Goal: Task Accomplishment & Management: Use online tool/utility

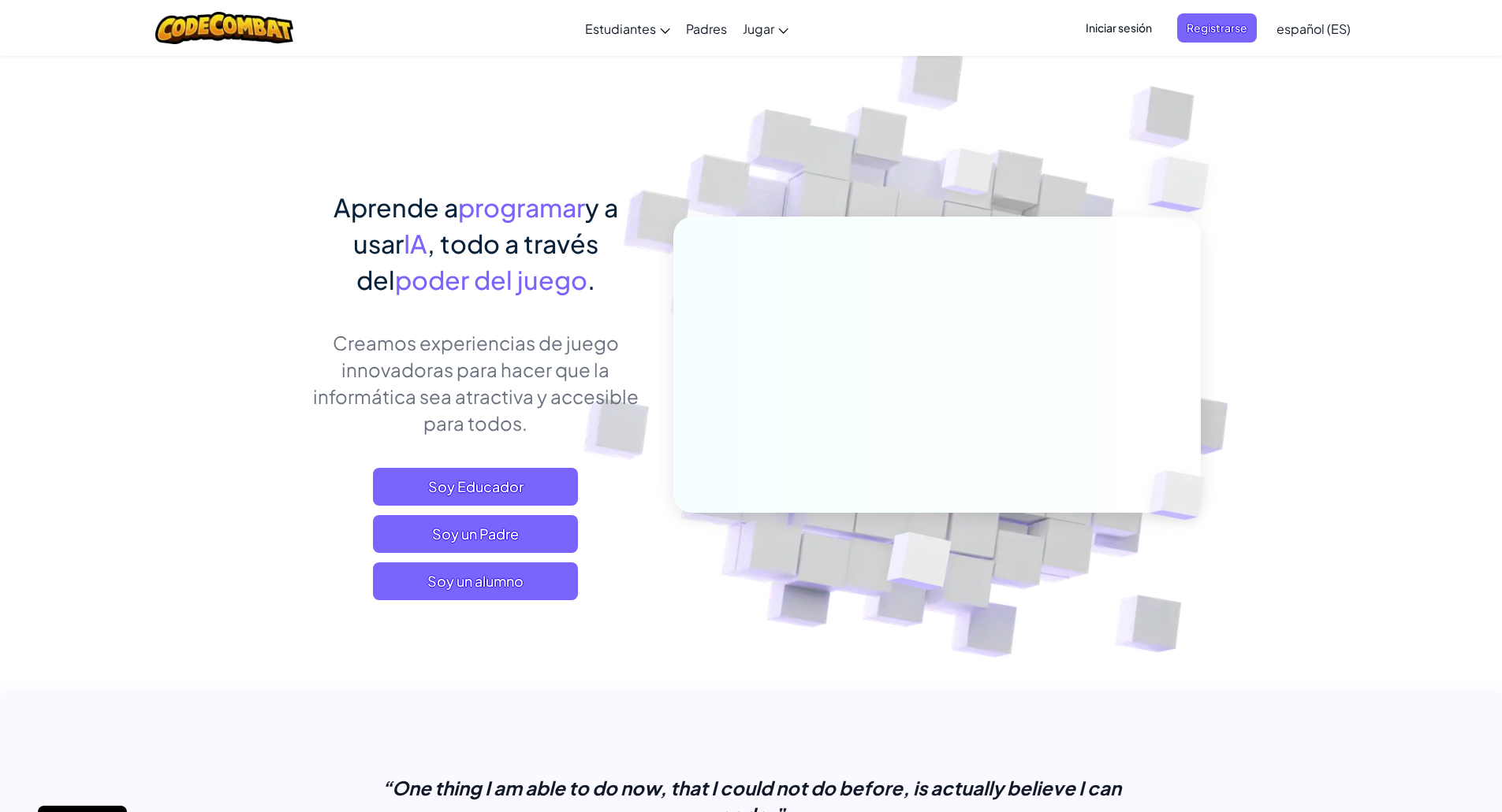
click at [445, 153] on div "Aprende a programar y a usar IA , todo a través del poder del juego . Creamos e…" at bounding box center [751, 343] width 898 height 576
click at [517, 257] on span ", todo a través del" at bounding box center [477, 262] width 242 height 68
click at [945, 210] on img at bounding box center [967, 177] width 114 height 118
drag, startPoint x: 925, startPoint y: 220, endPoint x: 716, endPoint y: 119, distance: 232.1
click at [716, 119] on img at bounding box center [926, 347] width 876 height 875
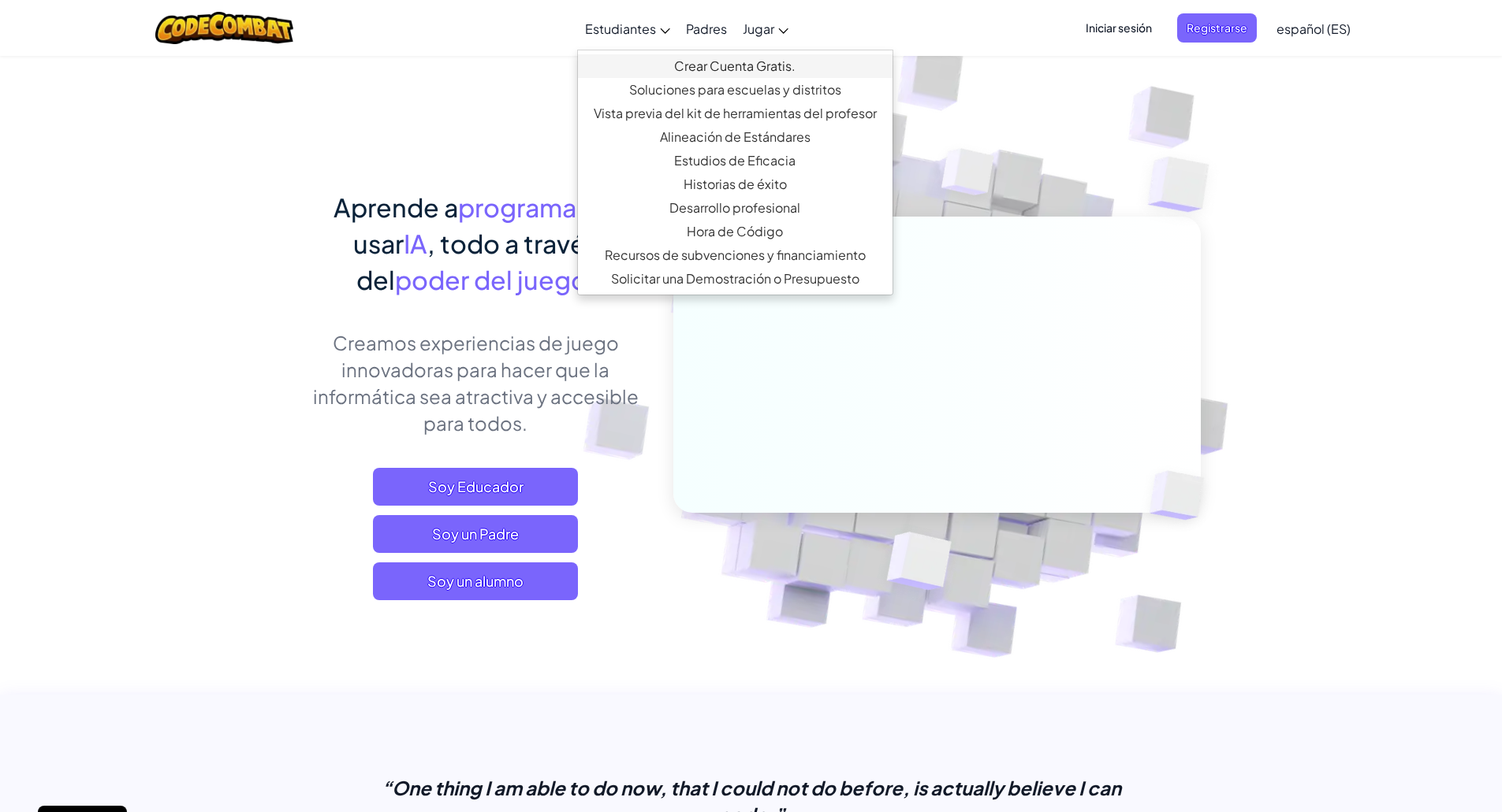
click at [770, 72] on link "Crear Cuenta Gratis." at bounding box center [735, 66] width 315 height 24
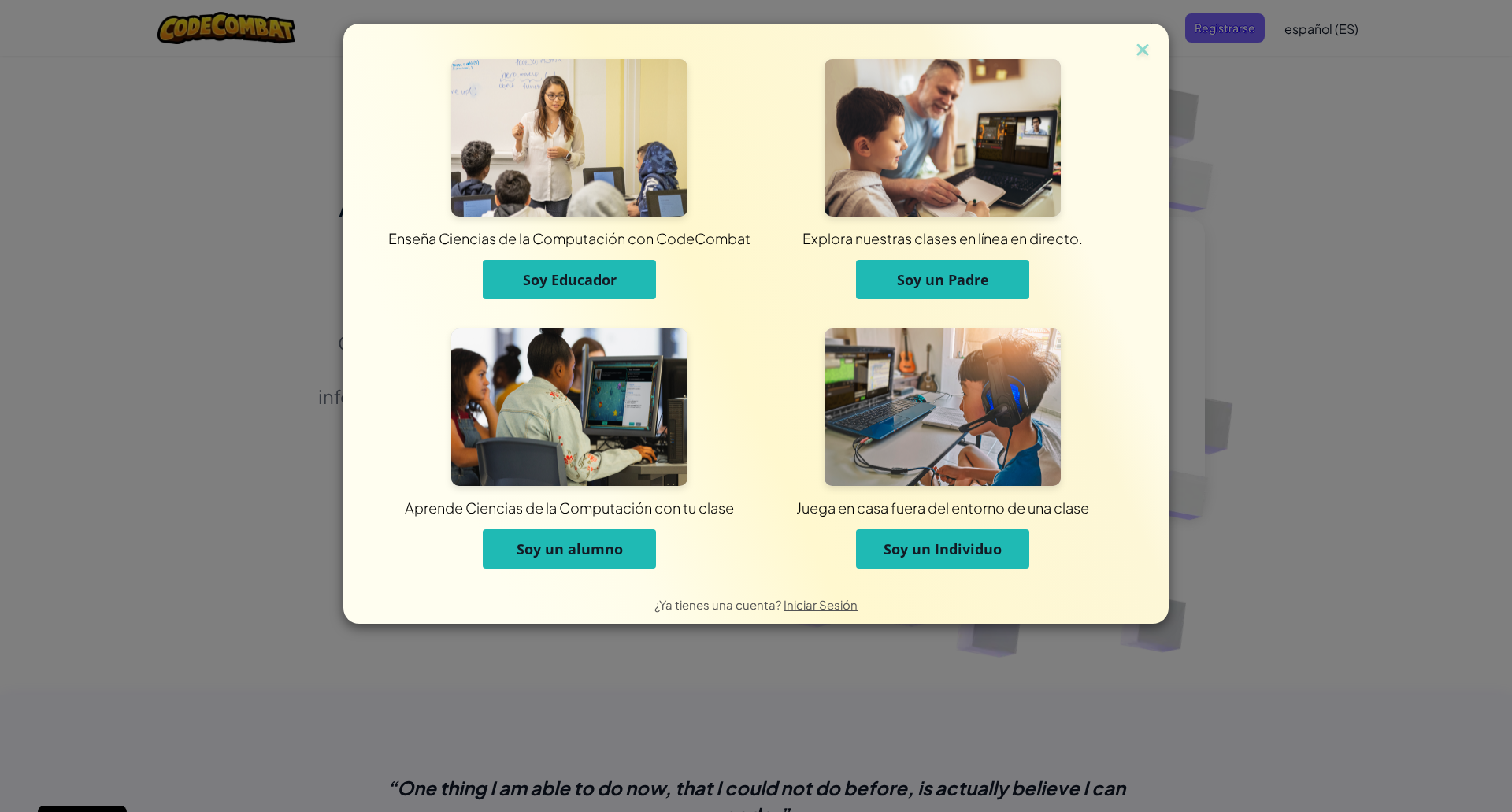
click at [914, 552] on span "Soy un Individuo" at bounding box center [942, 549] width 118 height 19
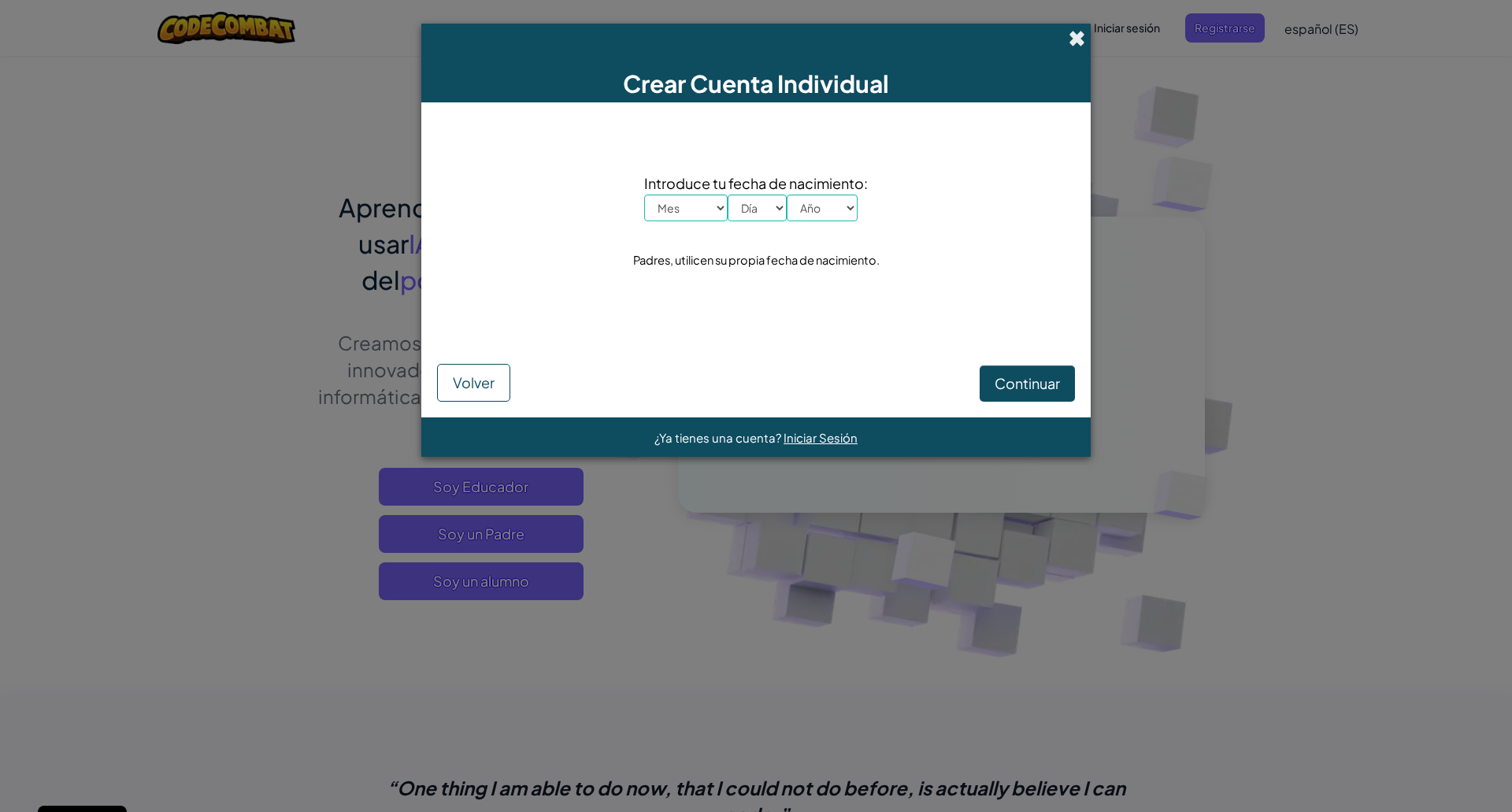
click at [1069, 41] on span at bounding box center [1077, 39] width 17 height 17
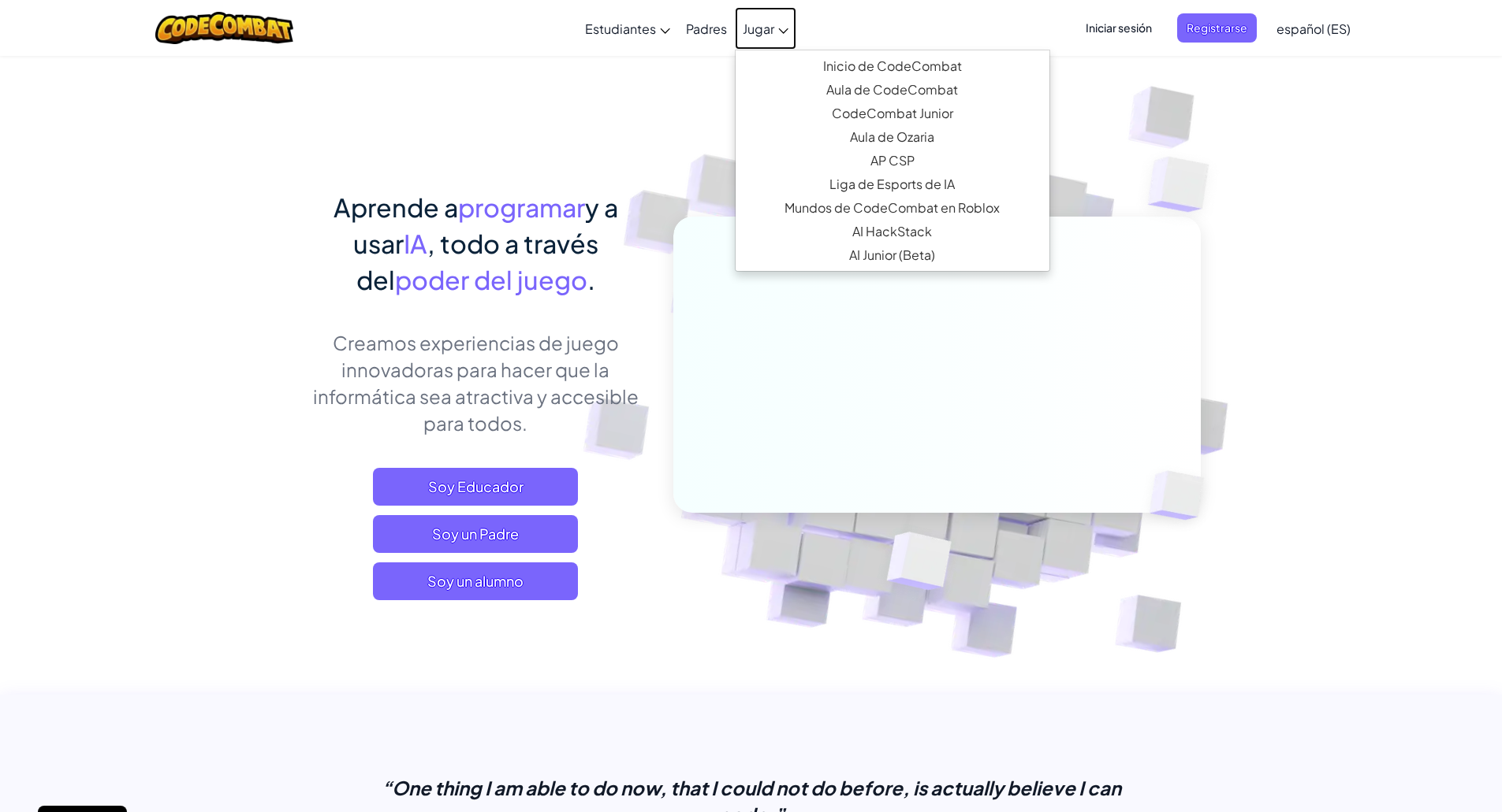
click at [787, 31] on icon at bounding box center [783, 31] width 10 height 6
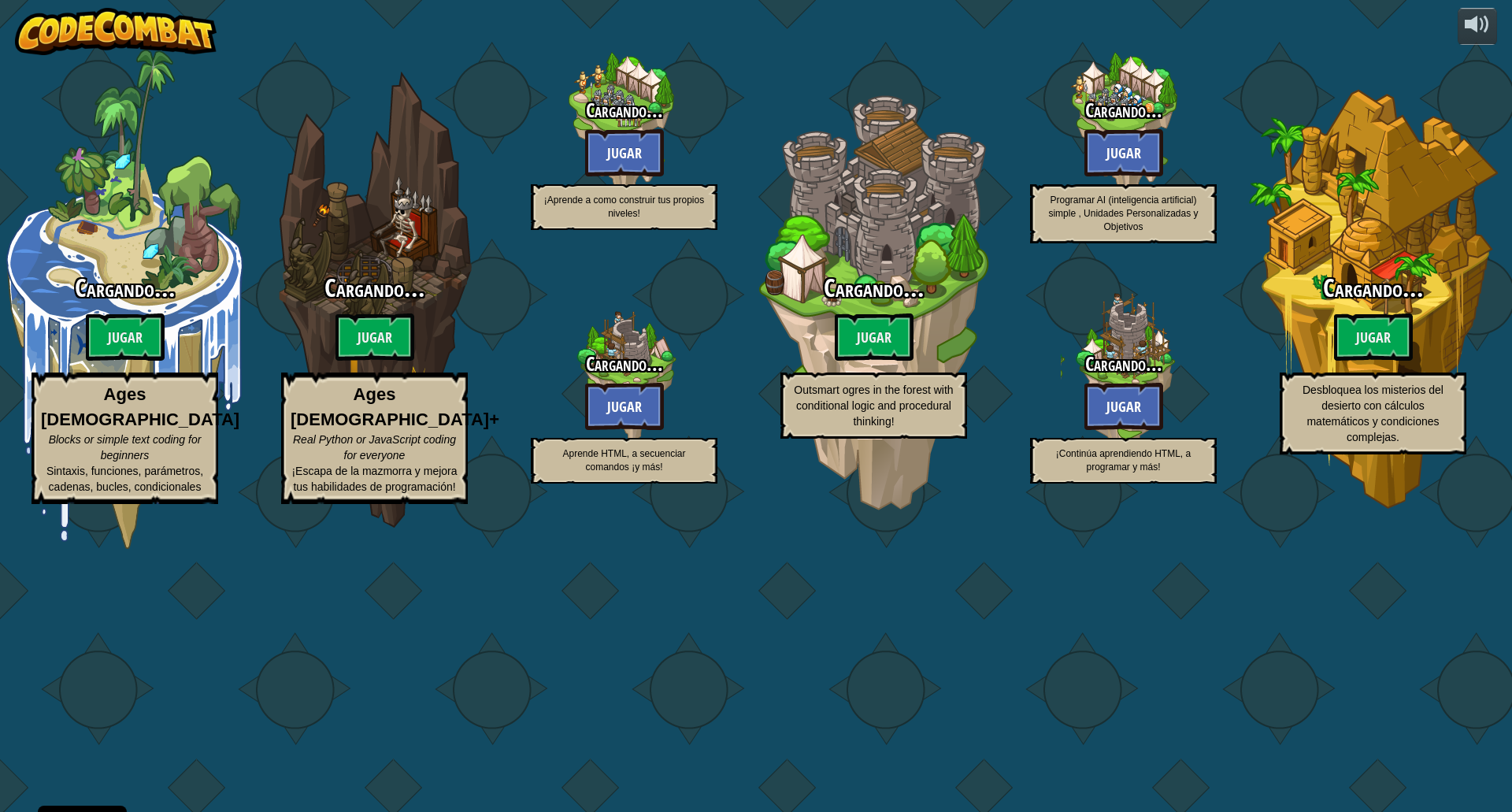
select select "es-ES"
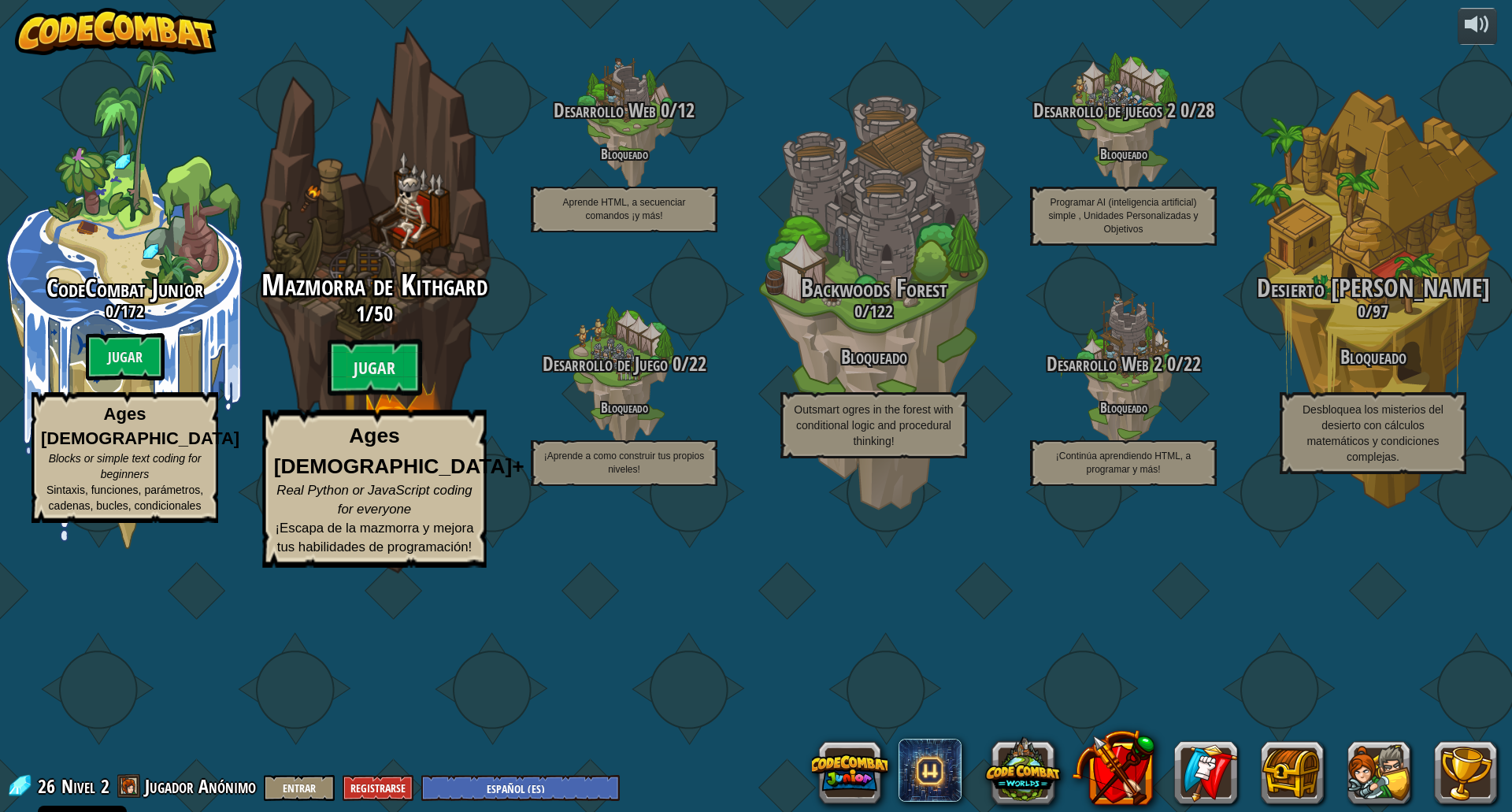
click at [388, 363] on div "Mazmorra de Kithgard 1 / 50 Jugar Ages [DEMOGRAPHIC_DATA]+ Real Python or JavaS…" at bounding box center [374, 300] width 299 height 599
select select "es-ES"
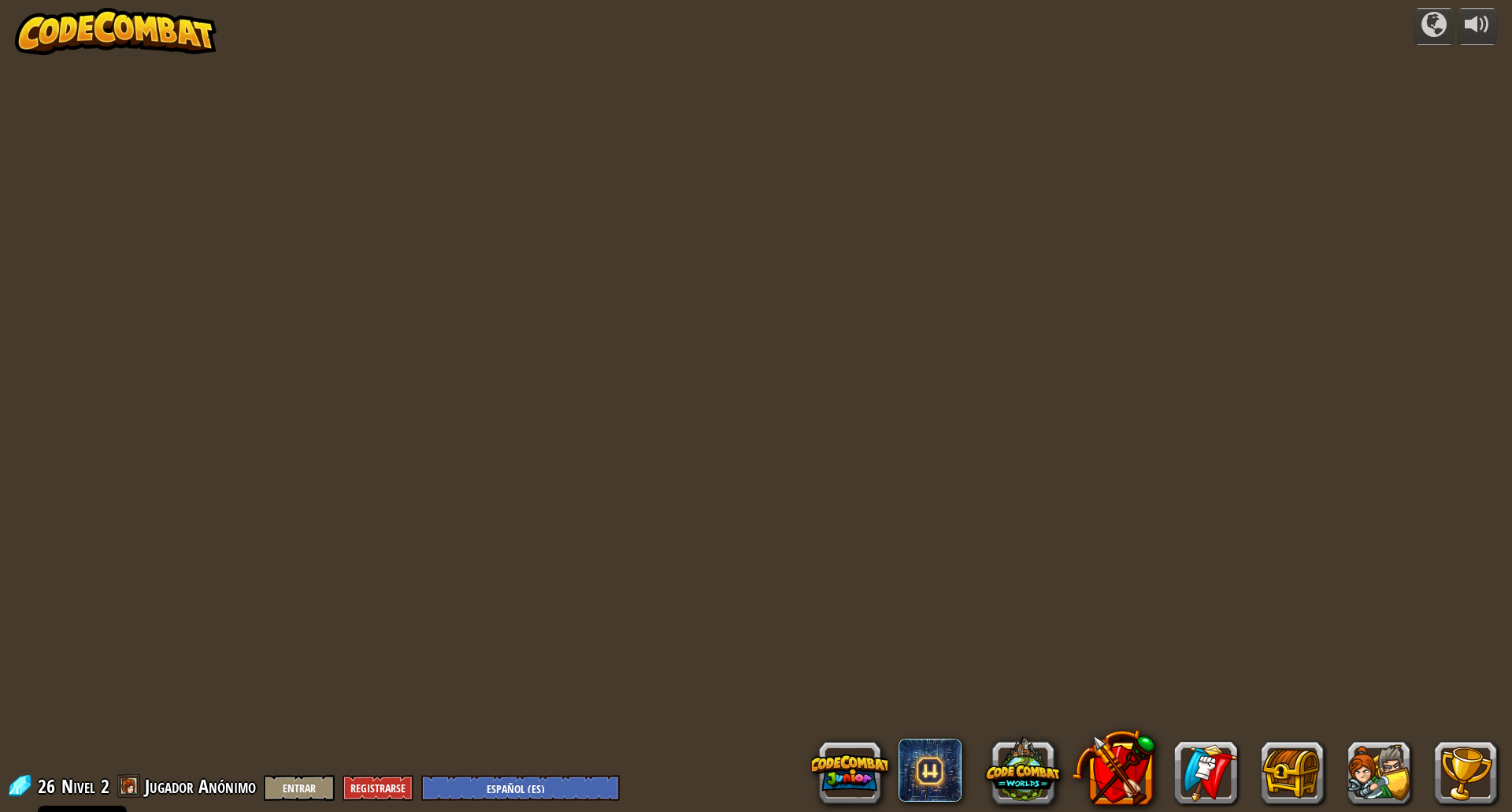
select select "es-ES"
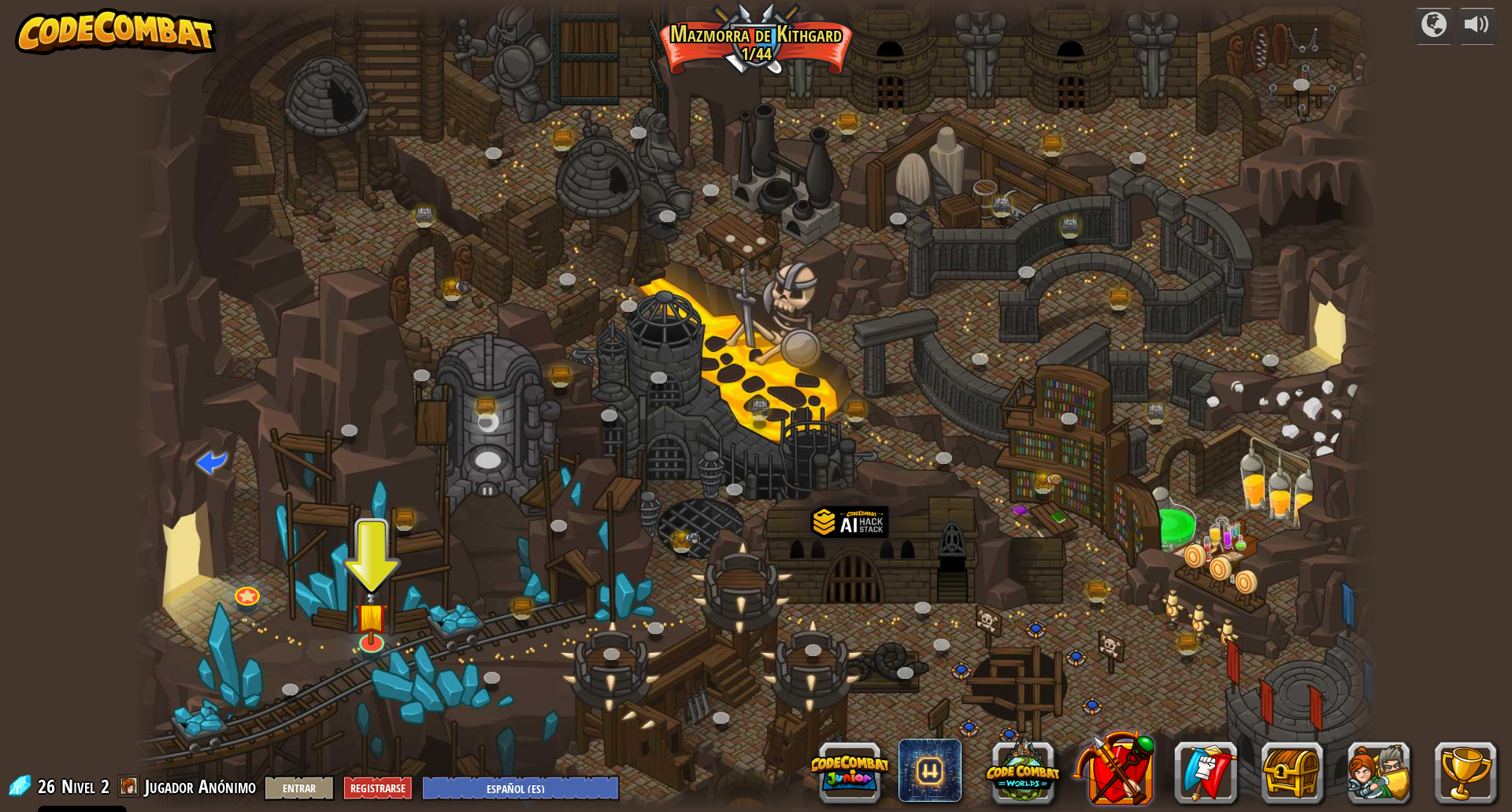
click at [1123, 793] on button at bounding box center [1113, 767] width 82 height 82
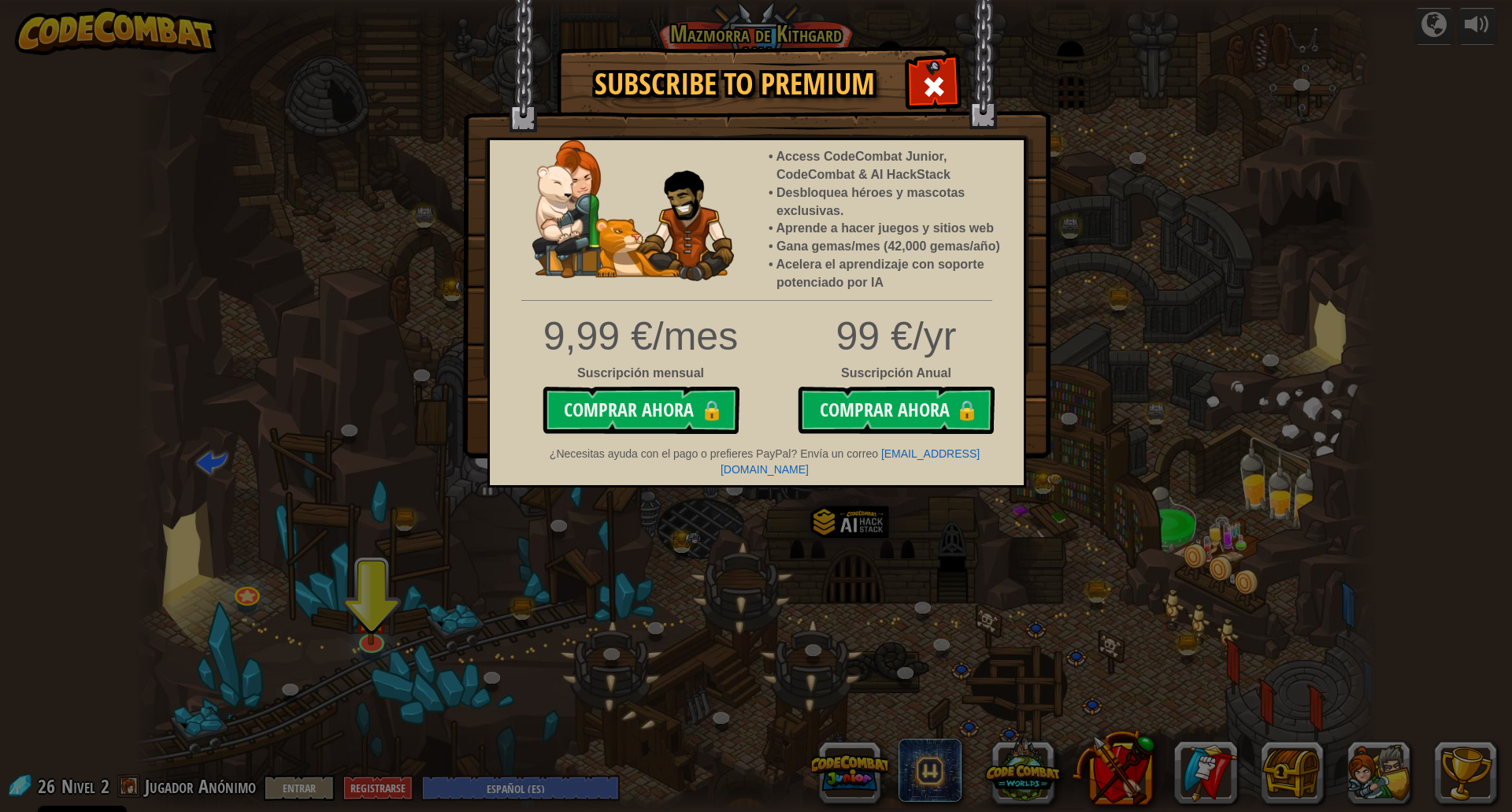
click at [679, 572] on div "Subscribe to Premium Access CodeCombat Junior, CodeCombat & AI HackStack Desblo…" at bounding box center [756, 406] width 1512 height 812
click at [491, 576] on div "Subscribe to Premium Access CodeCombat Junior, CodeCombat & AI HackStack Desblo…" at bounding box center [756, 406] width 1512 height 812
click at [917, 87] on div at bounding box center [933, 84] width 50 height 50
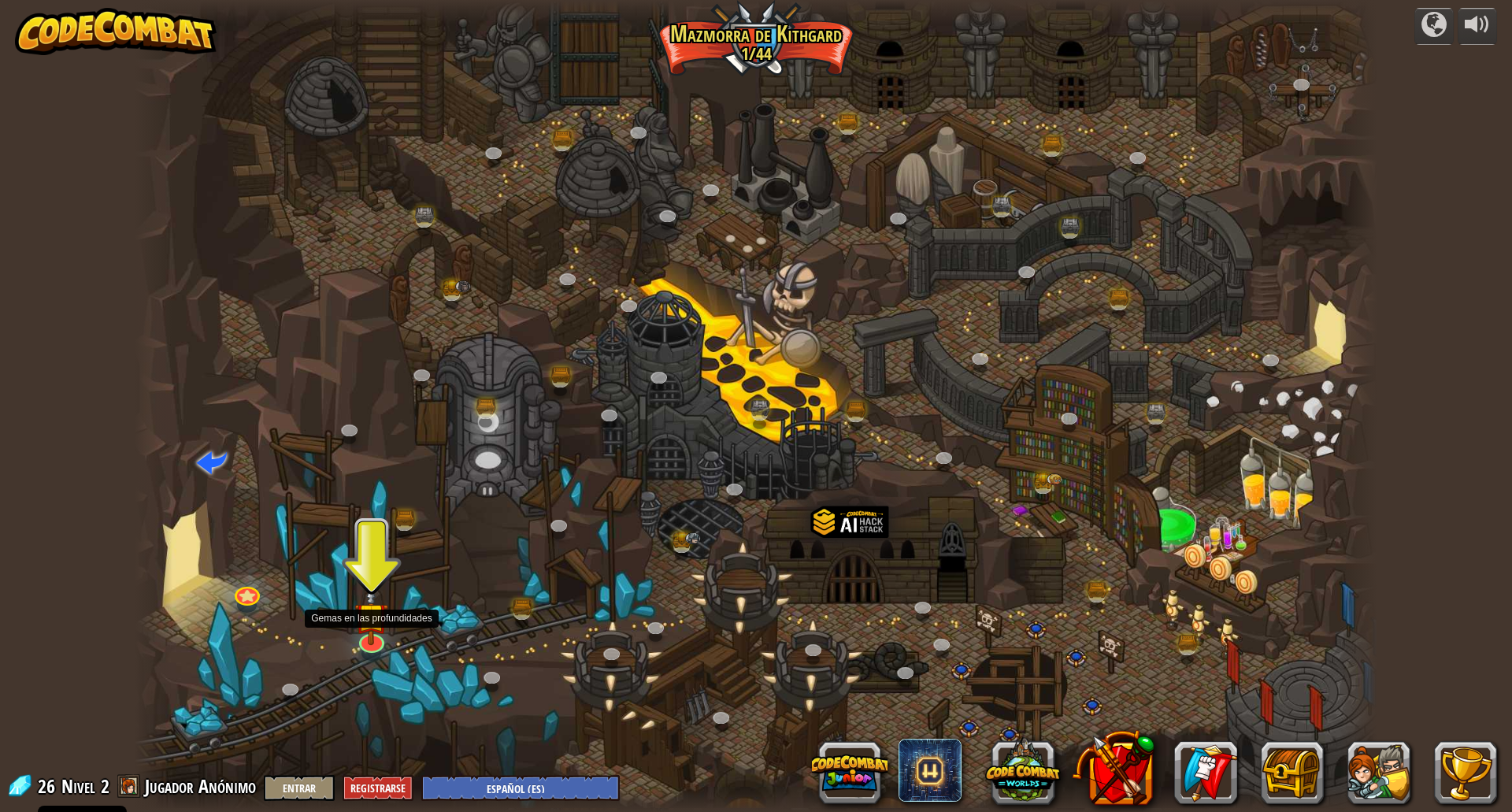
click at [357, 648] on div at bounding box center [755, 406] width 1241 height 812
click at [361, 645] on link at bounding box center [368, 636] width 31 height 31
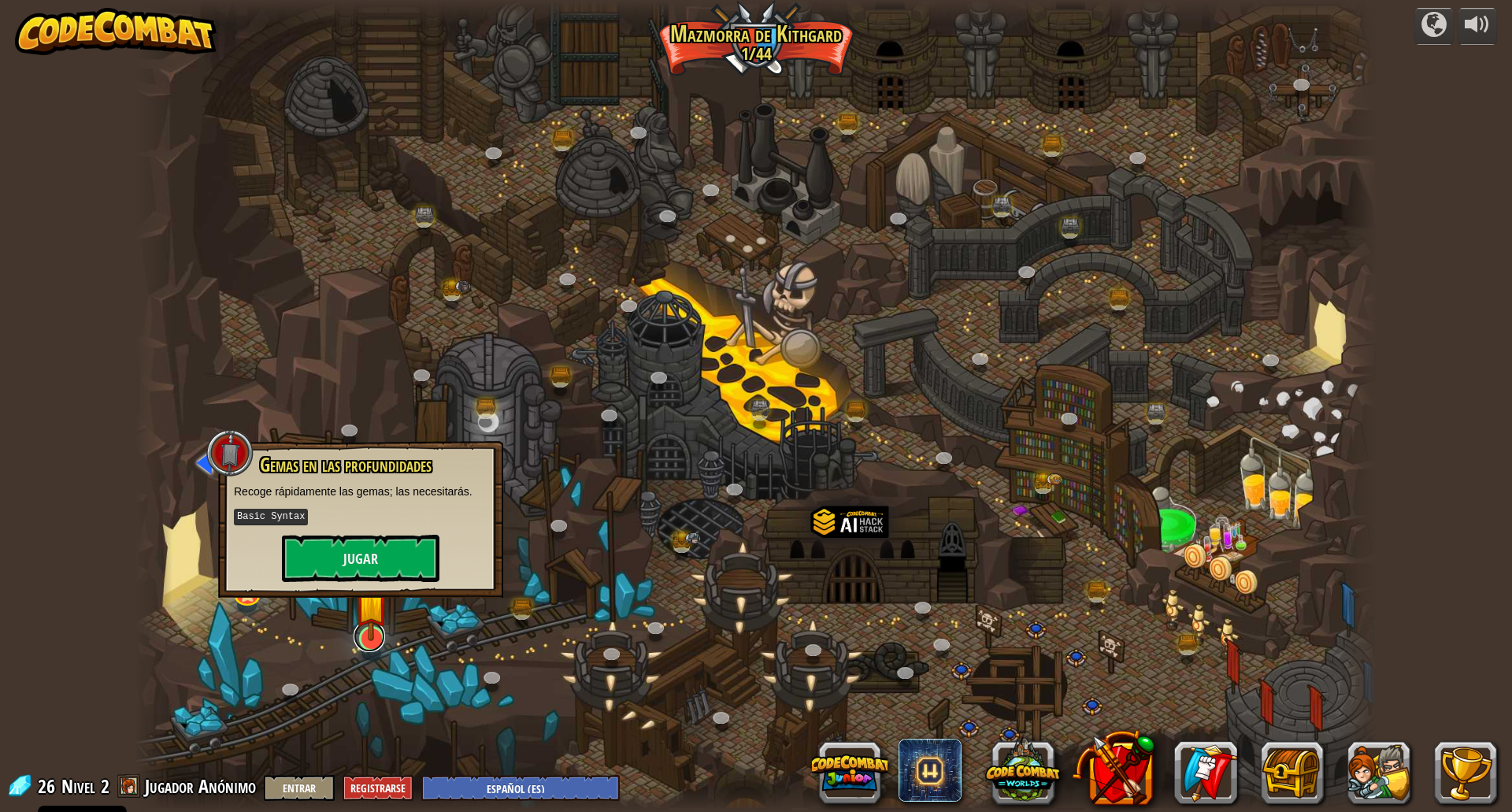
click at [367, 645] on link at bounding box center [368, 636] width 31 height 31
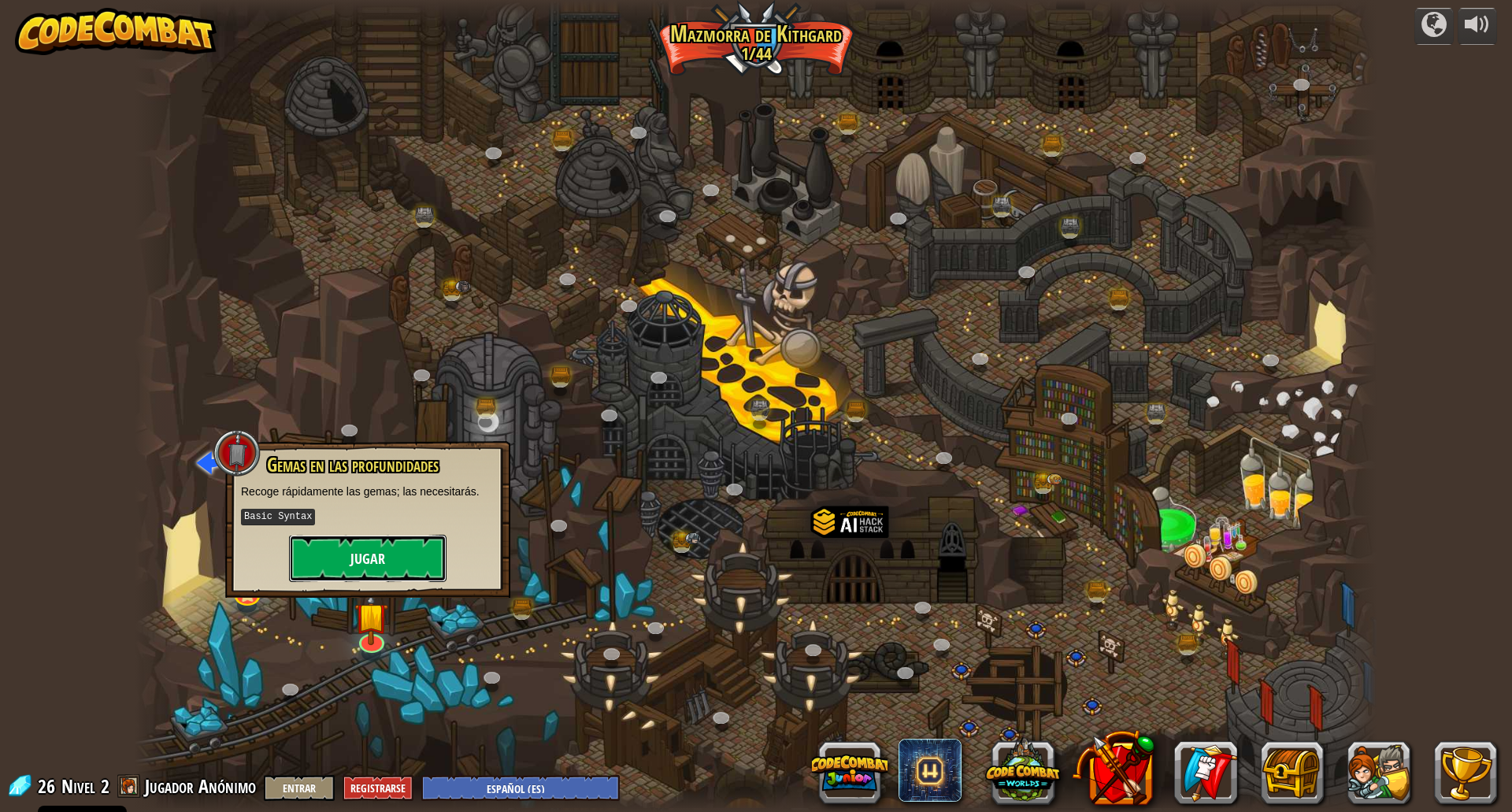
click at [383, 538] on button "Jugar" at bounding box center [367, 559] width 157 height 47
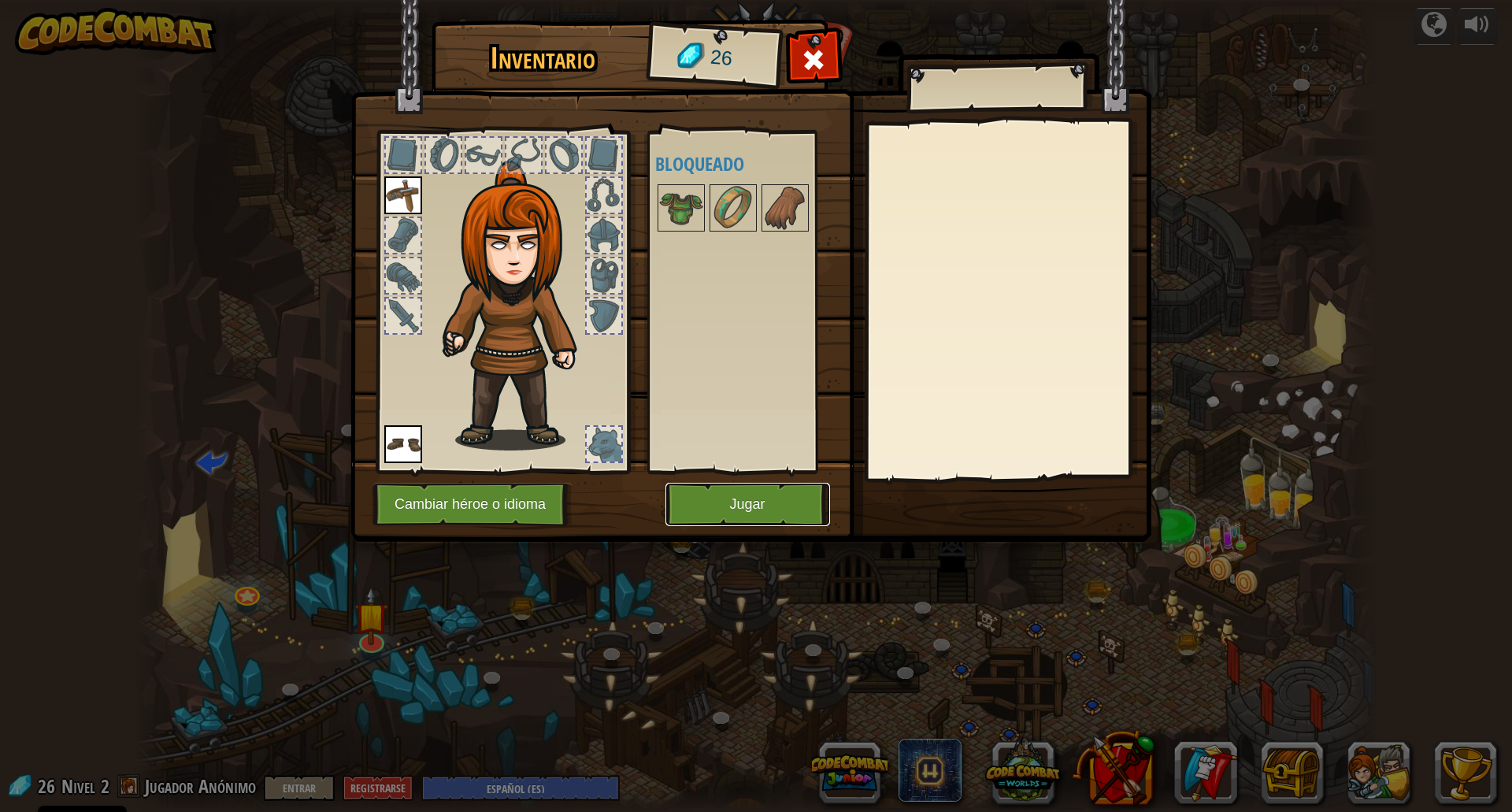
click at [737, 493] on button "Jugar" at bounding box center [748, 504] width 165 height 43
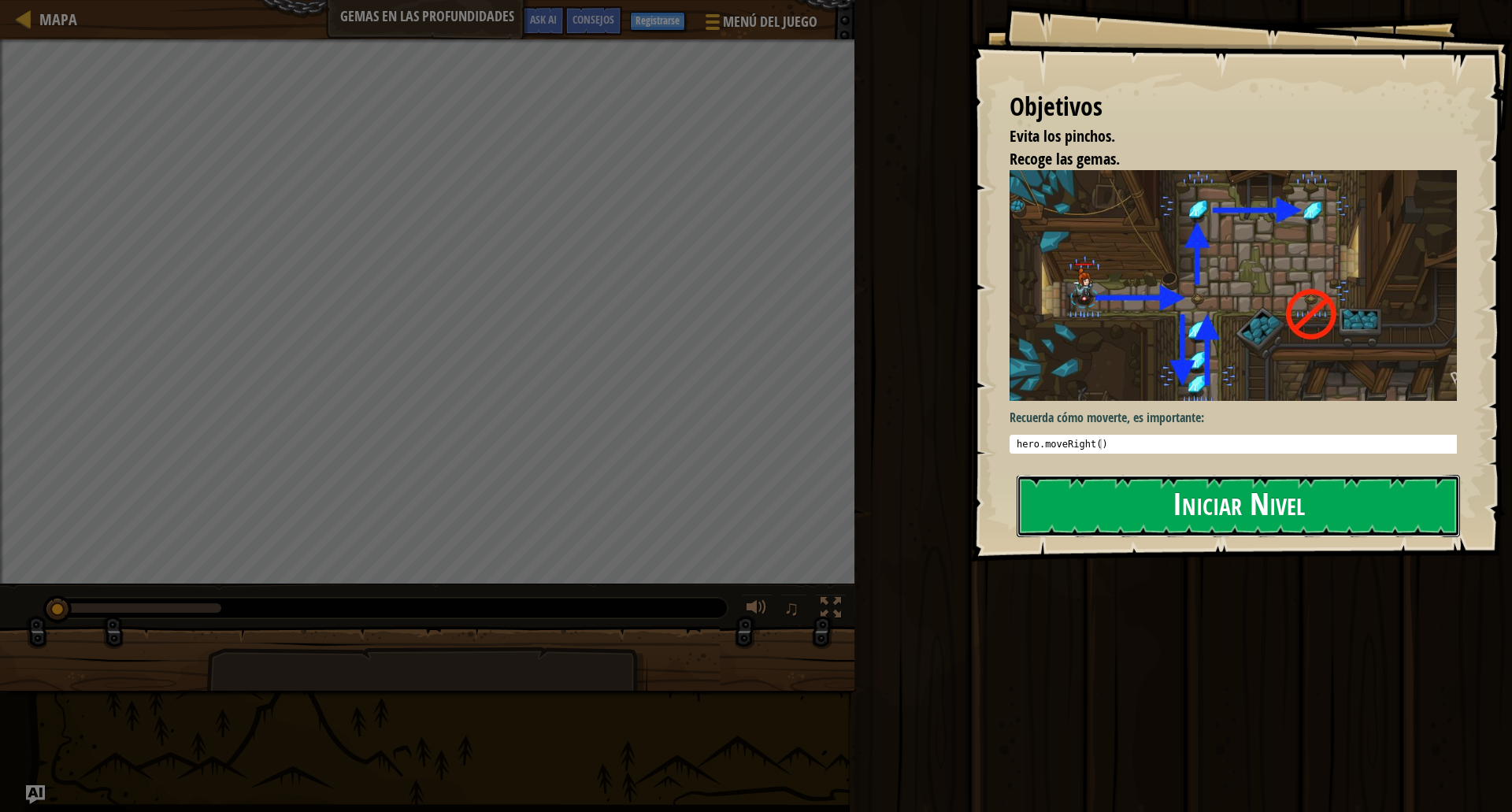
click at [1135, 496] on button "Iniciar Nivel" at bounding box center [1238, 507] width 443 height 62
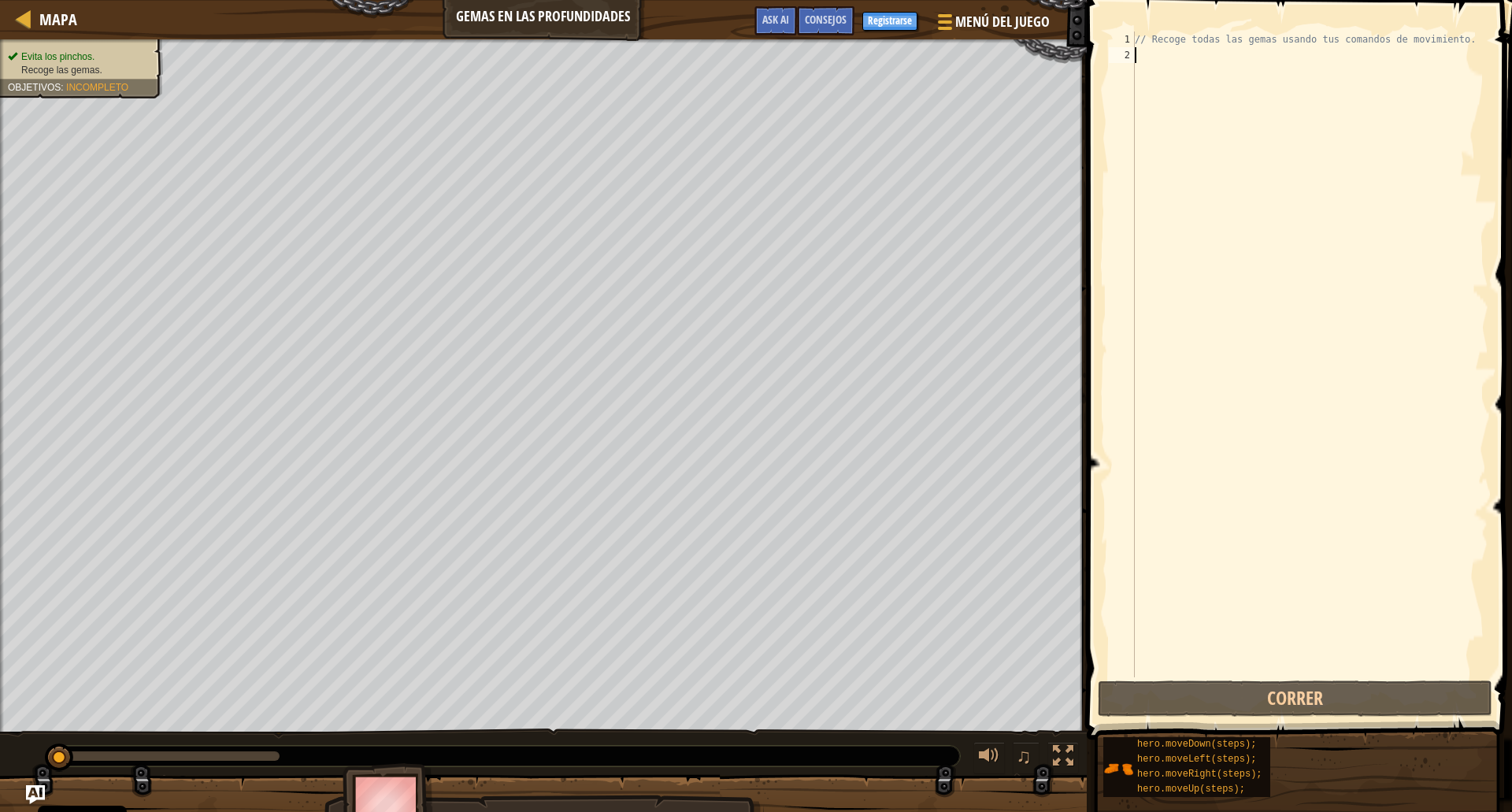
click at [1184, 109] on div "// Recoge todas las gemas usando tus comandos de movimiento." at bounding box center [1309, 369] width 357 height 677
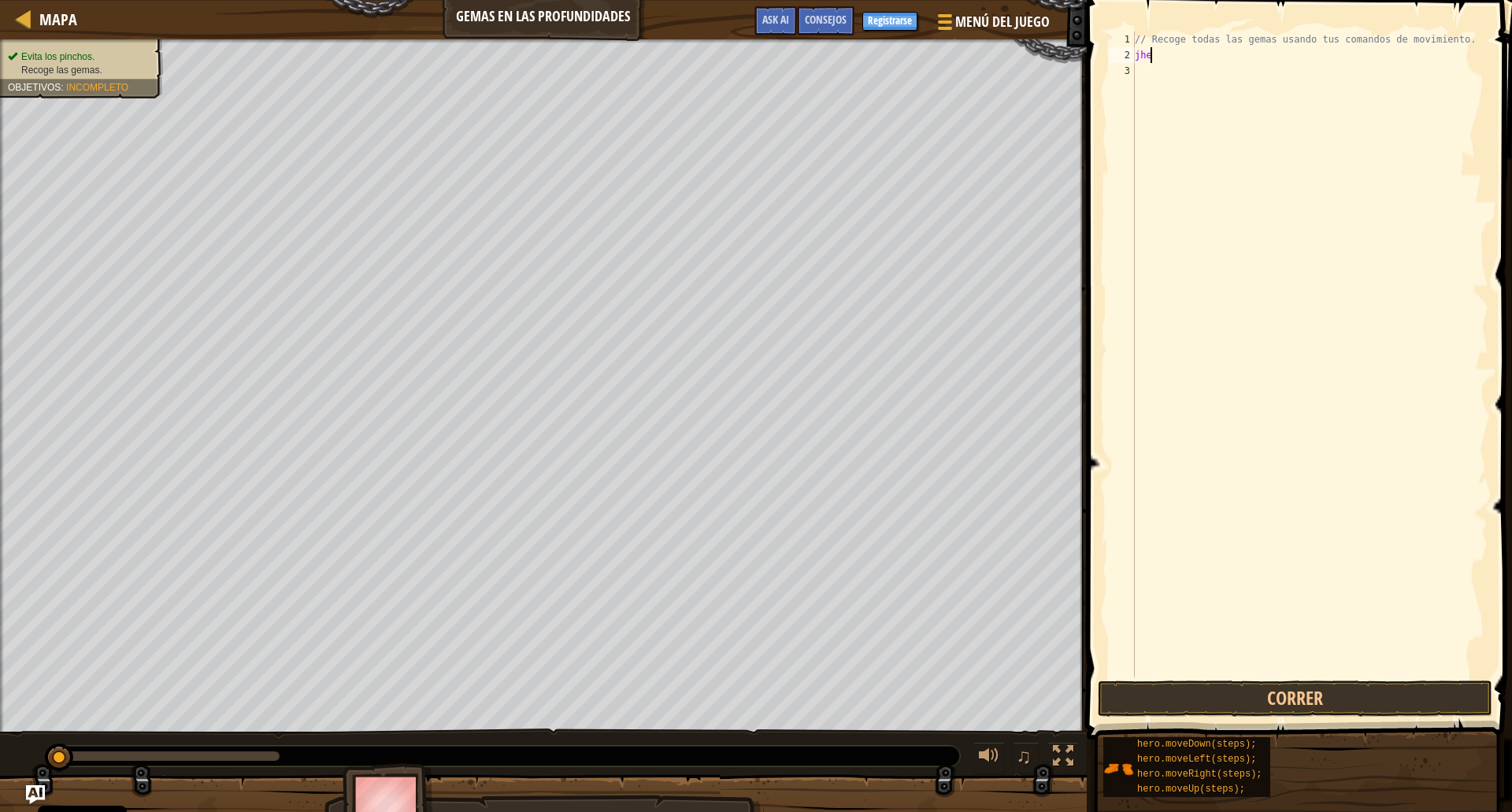
scroll to position [7, 1]
type textarea "j"
type textarea "g"
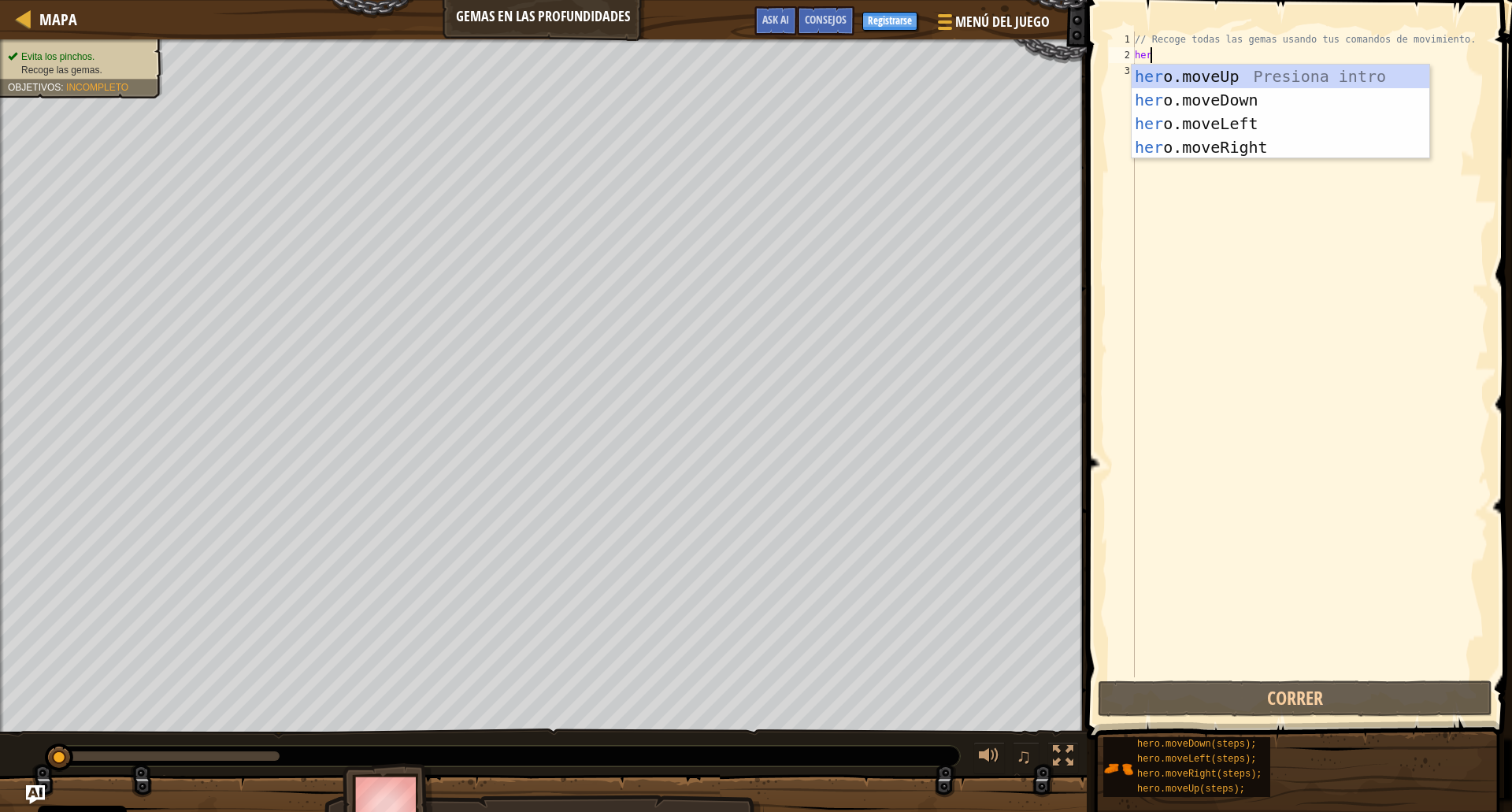
type textarea "hero"
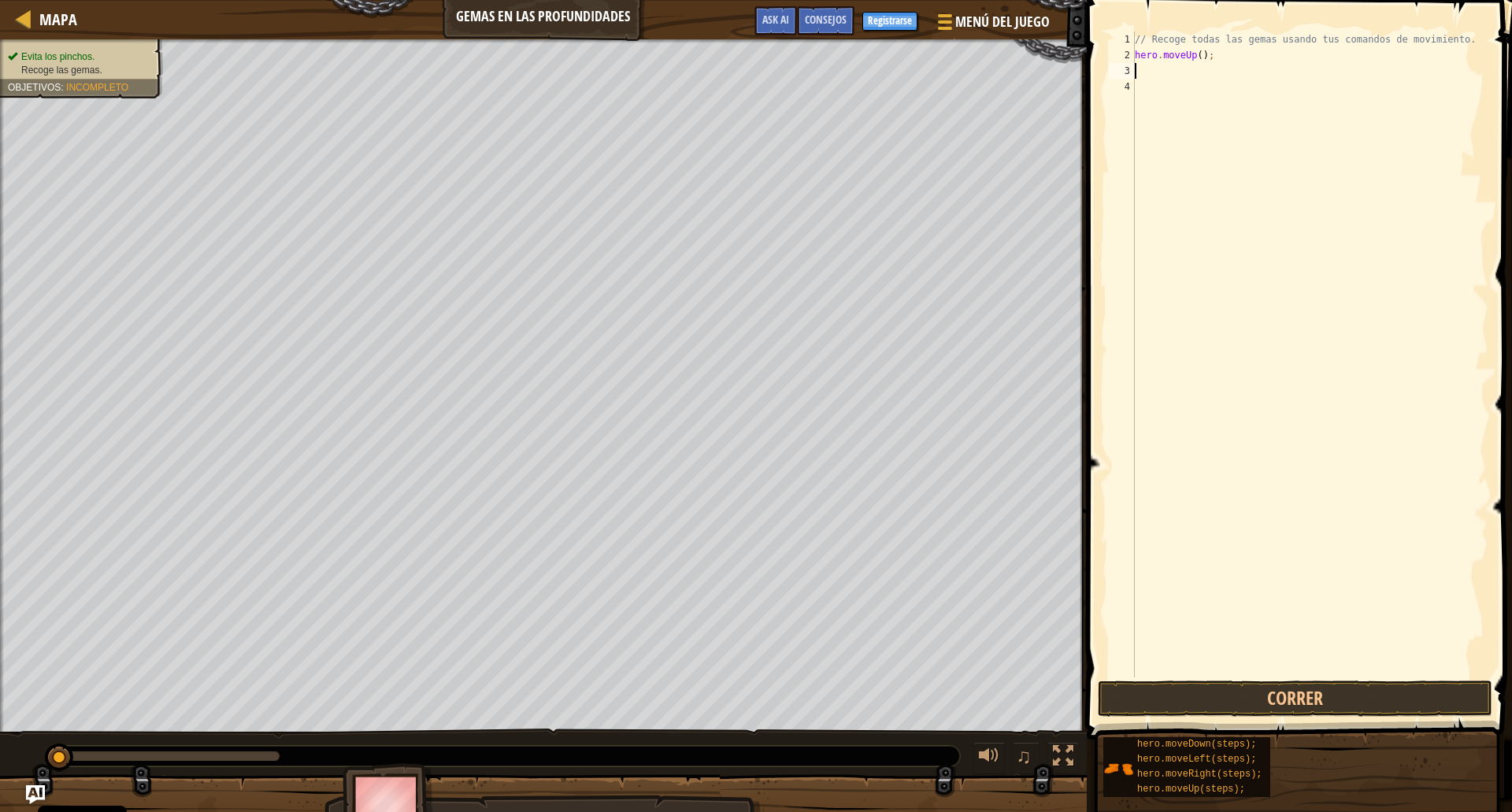
type textarea "."
click at [1257, 692] on button "Correr" at bounding box center [1294, 698] width 394 height 36
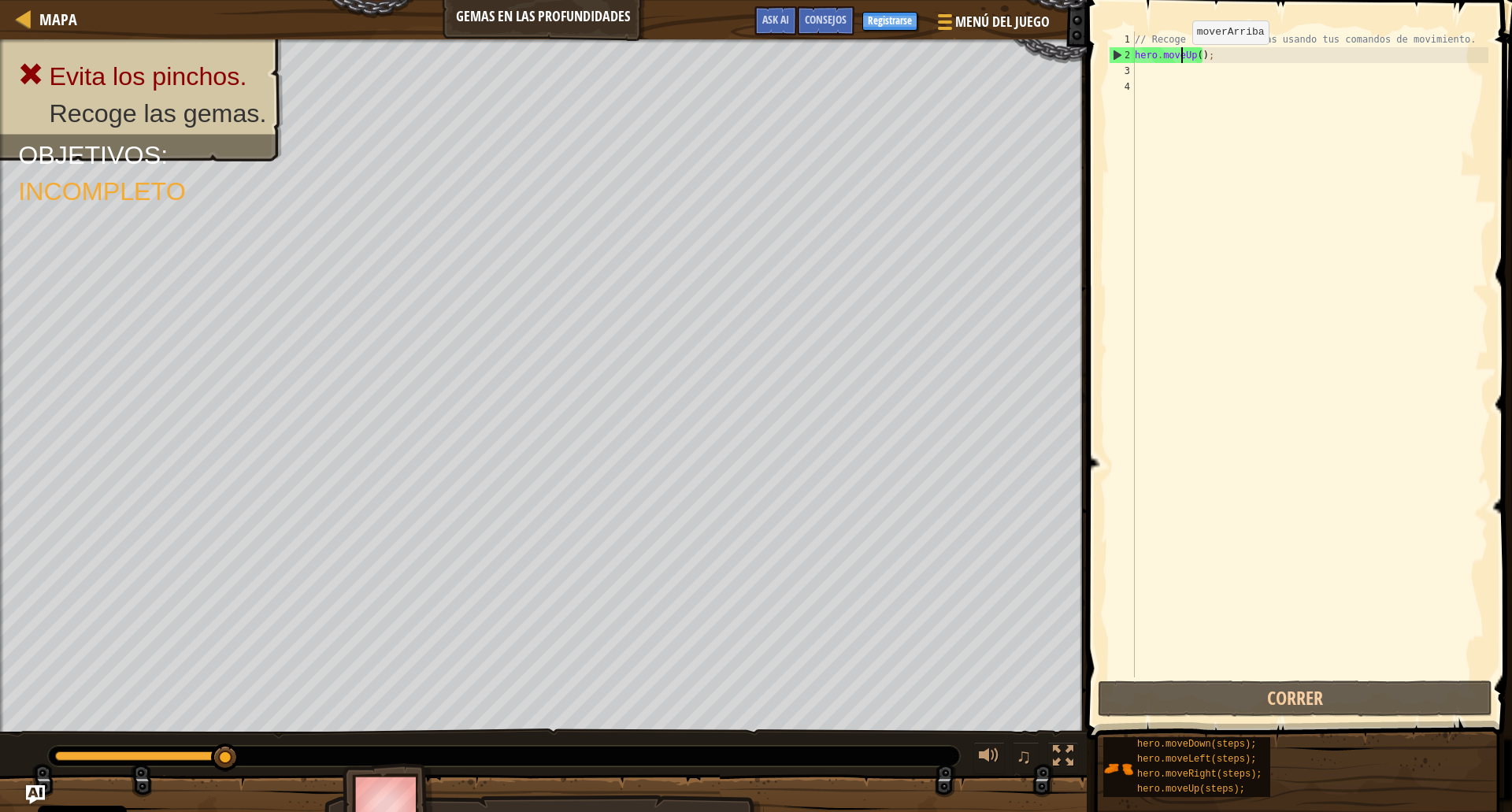
click at [1179, 60] on div "// Recoge todas las gemas usando tus comandos de movimiento. hero . moveUp ( ) ;" at bounding box center [1309, 369] width 357 height 677
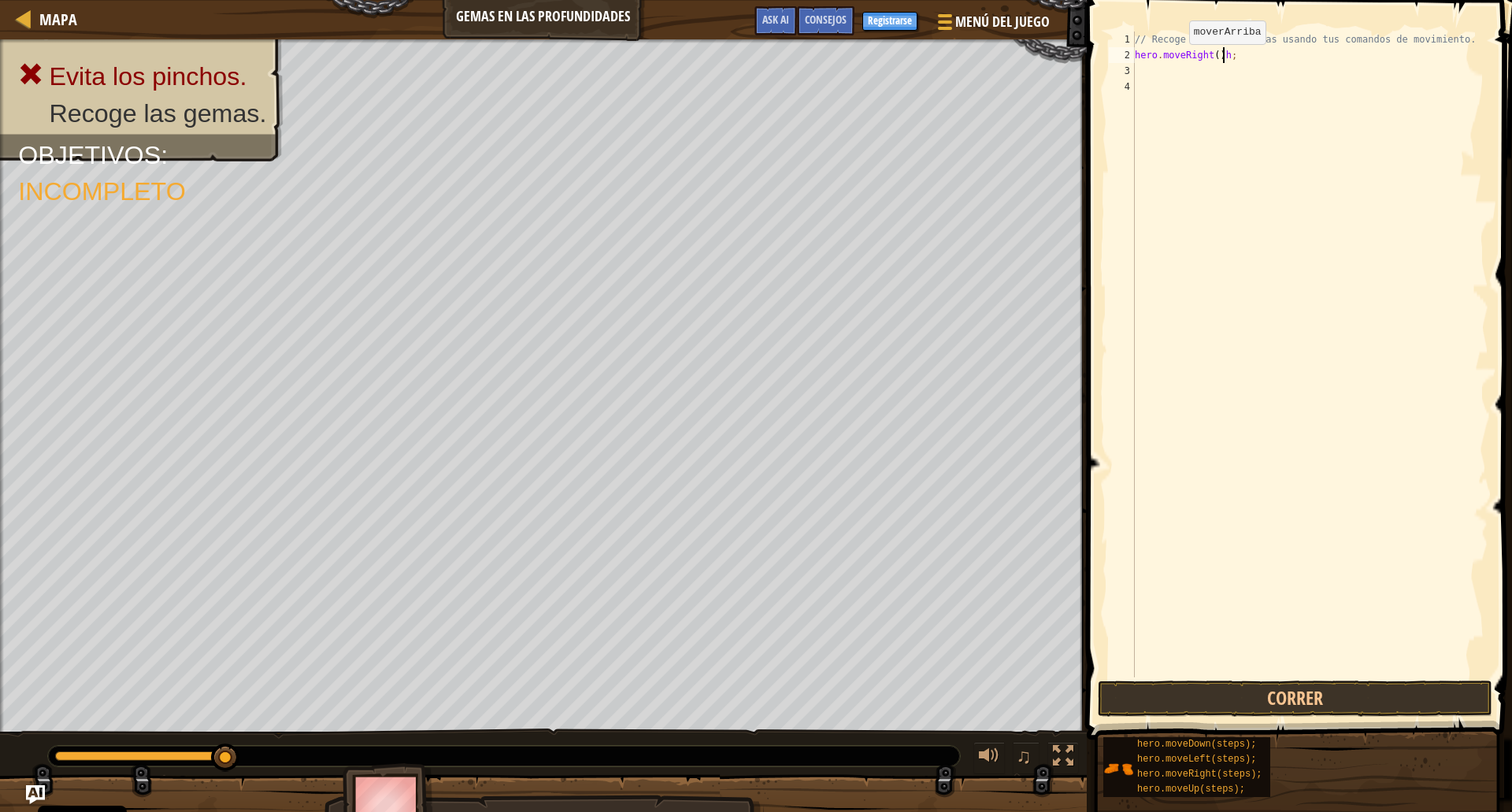
scroll to position [7, 6]
click at [1232, 59] on div "// Recoge todas las gemas usando tus comandos de movimiento. hero . moveRight (…" at bounding box center [1309, 369] width 357 height 677
type textarea "hero.moveRight();"
click at [1250, 111] on div "// Recoge todas las gemas usando tus comandos de movimiento. hero . moveRight (…" at bounding box center [1309, 369] width 357 height 677
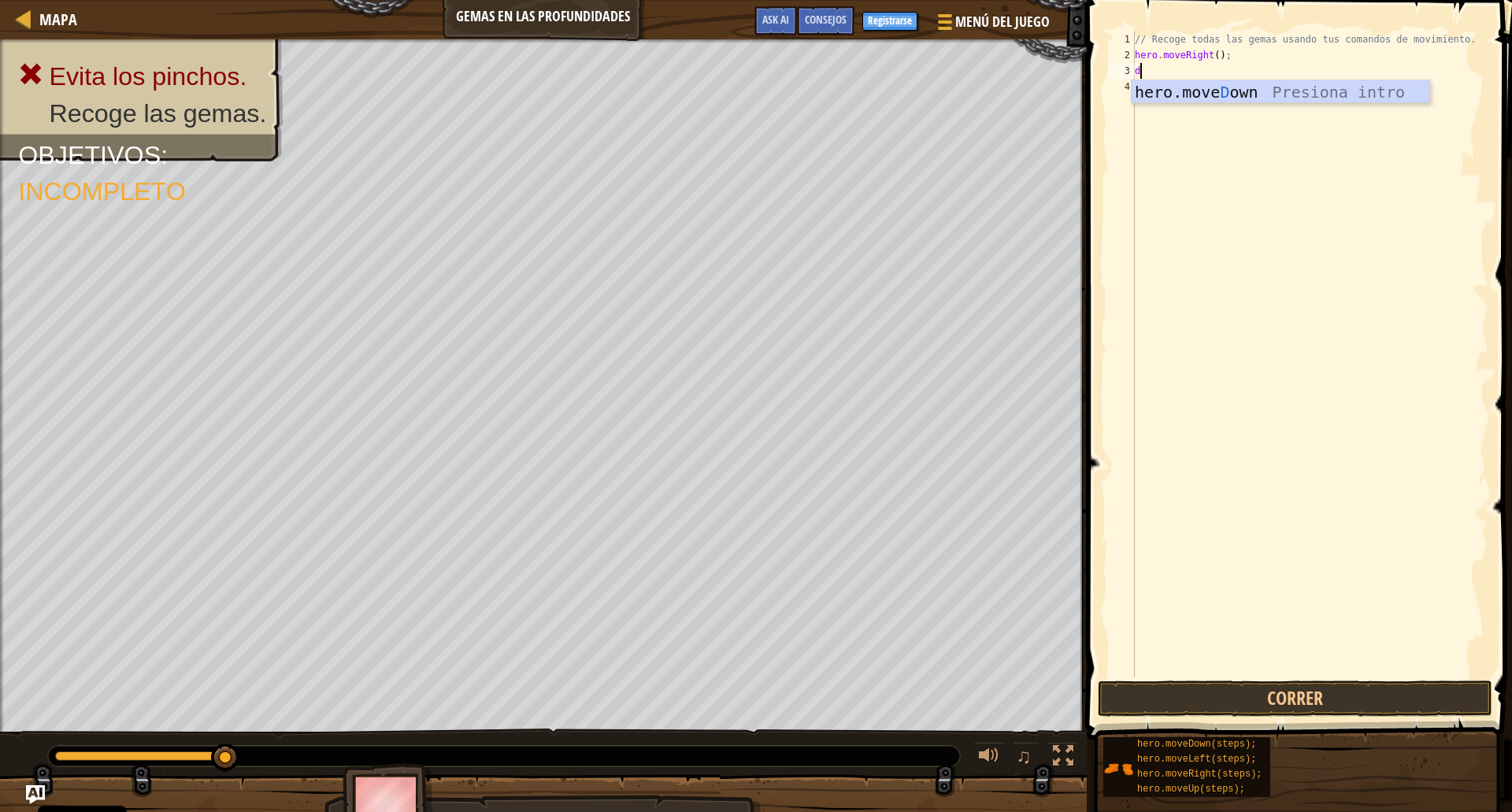
type textarea "do"
type textarea "up"
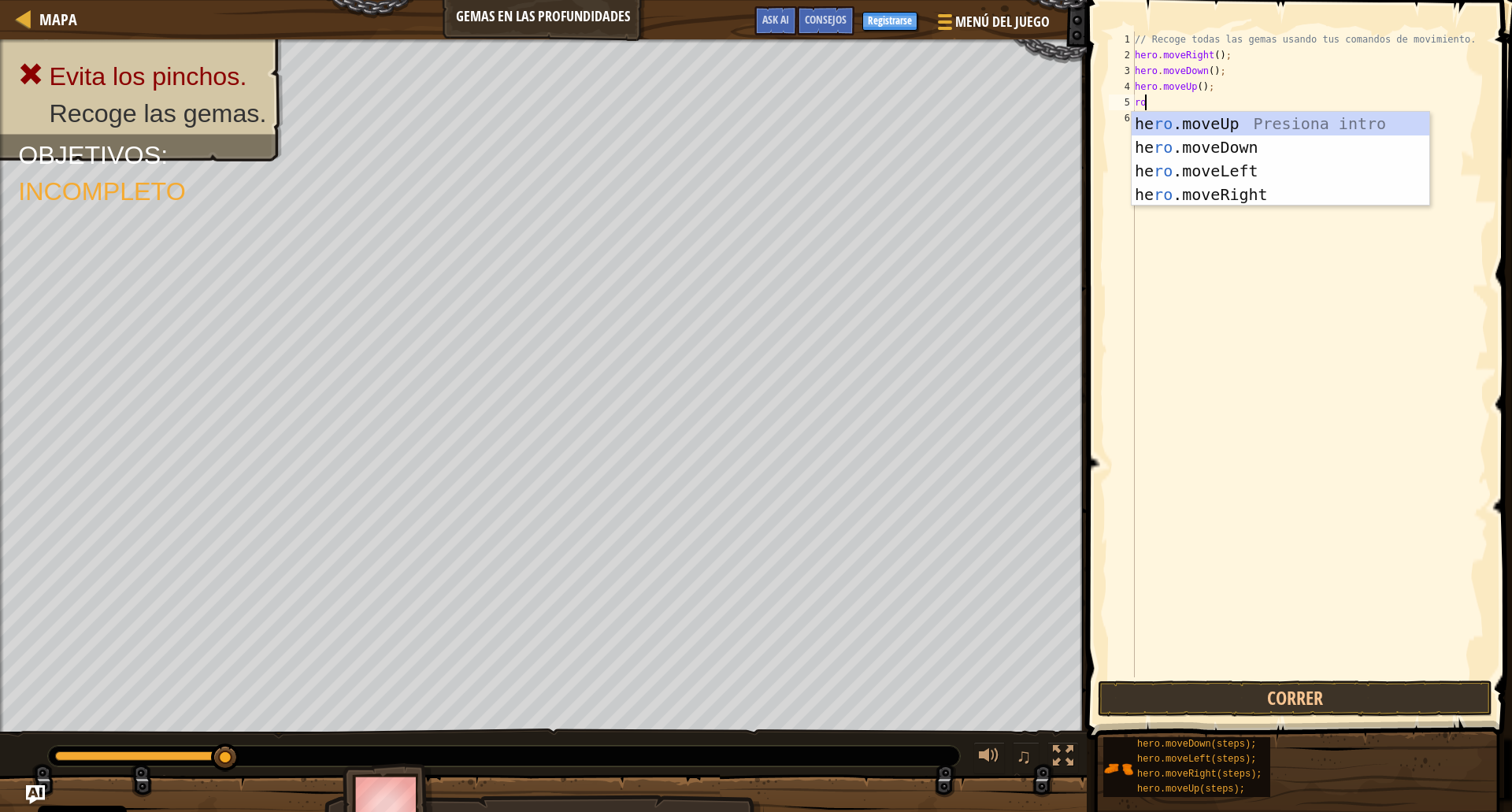
type textarea "r"
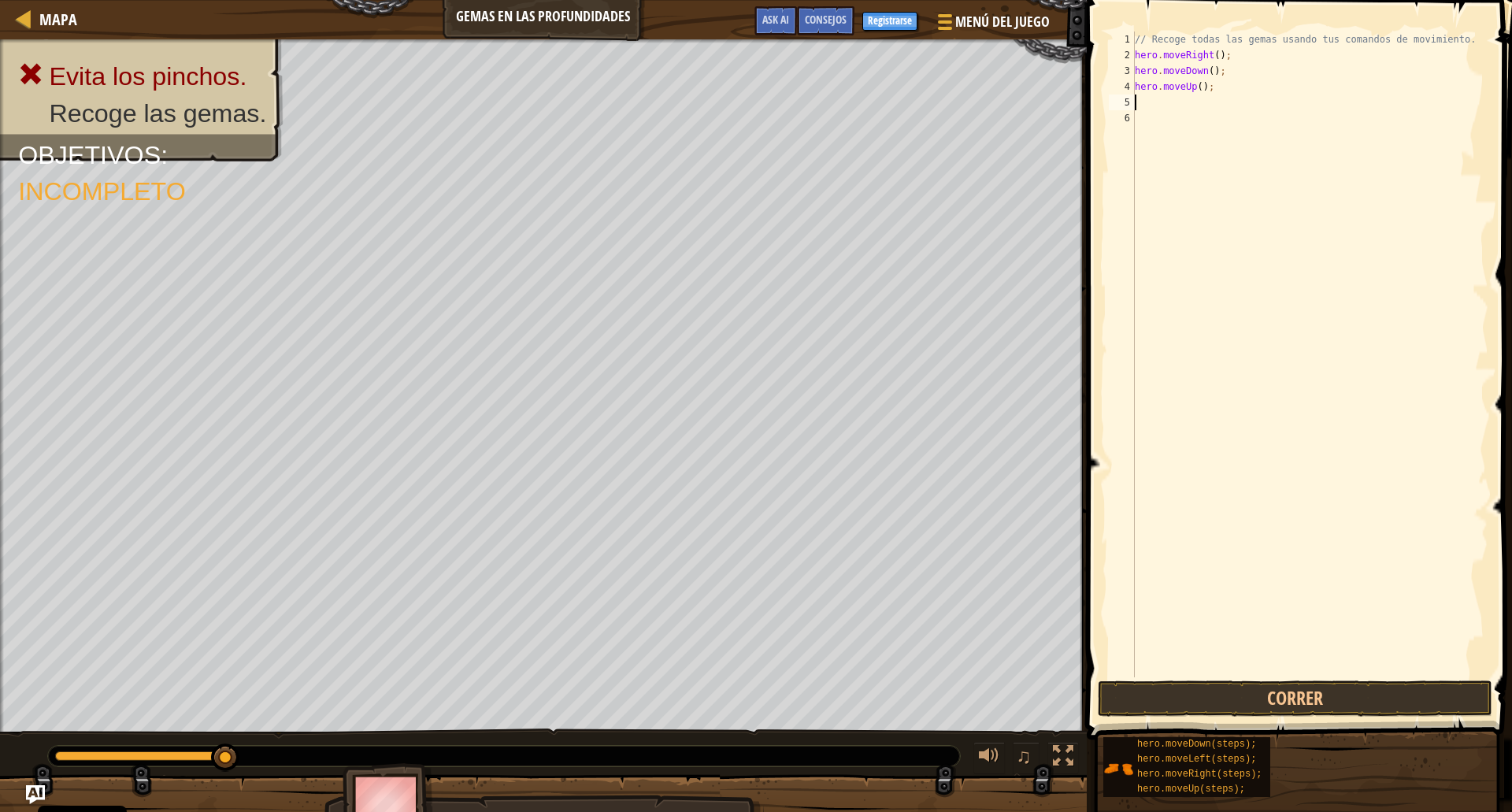
type textarea "up"
type textarea "r"
type textarea "h"
type textarea "ri"
click at [1295, 693] on button "Correr" at bounding box center [1294, 698] width 394 height 36
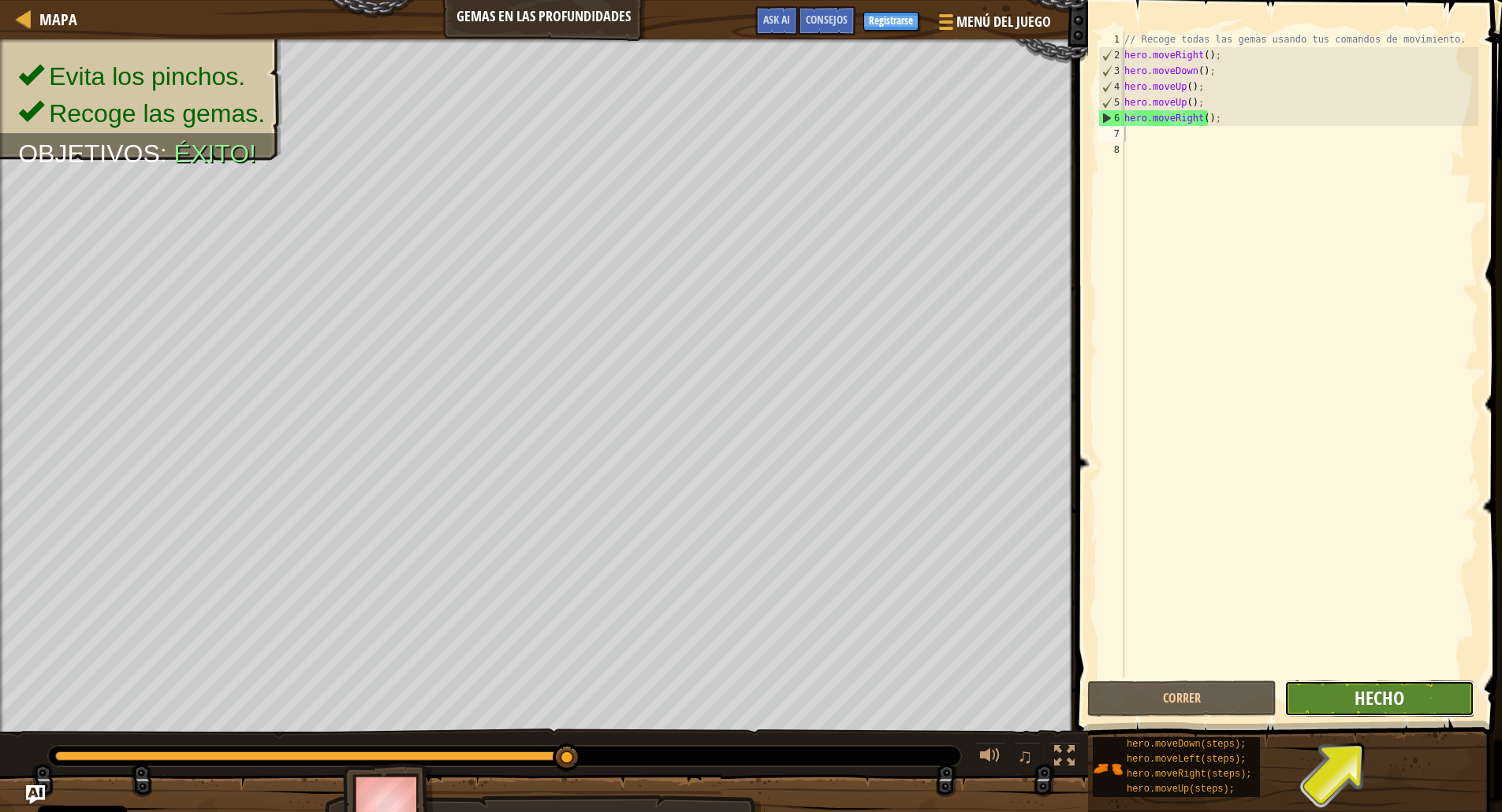
click at [1392, 699] on span "Hecho" at bounding box center [1378, 698] width 50 height 25
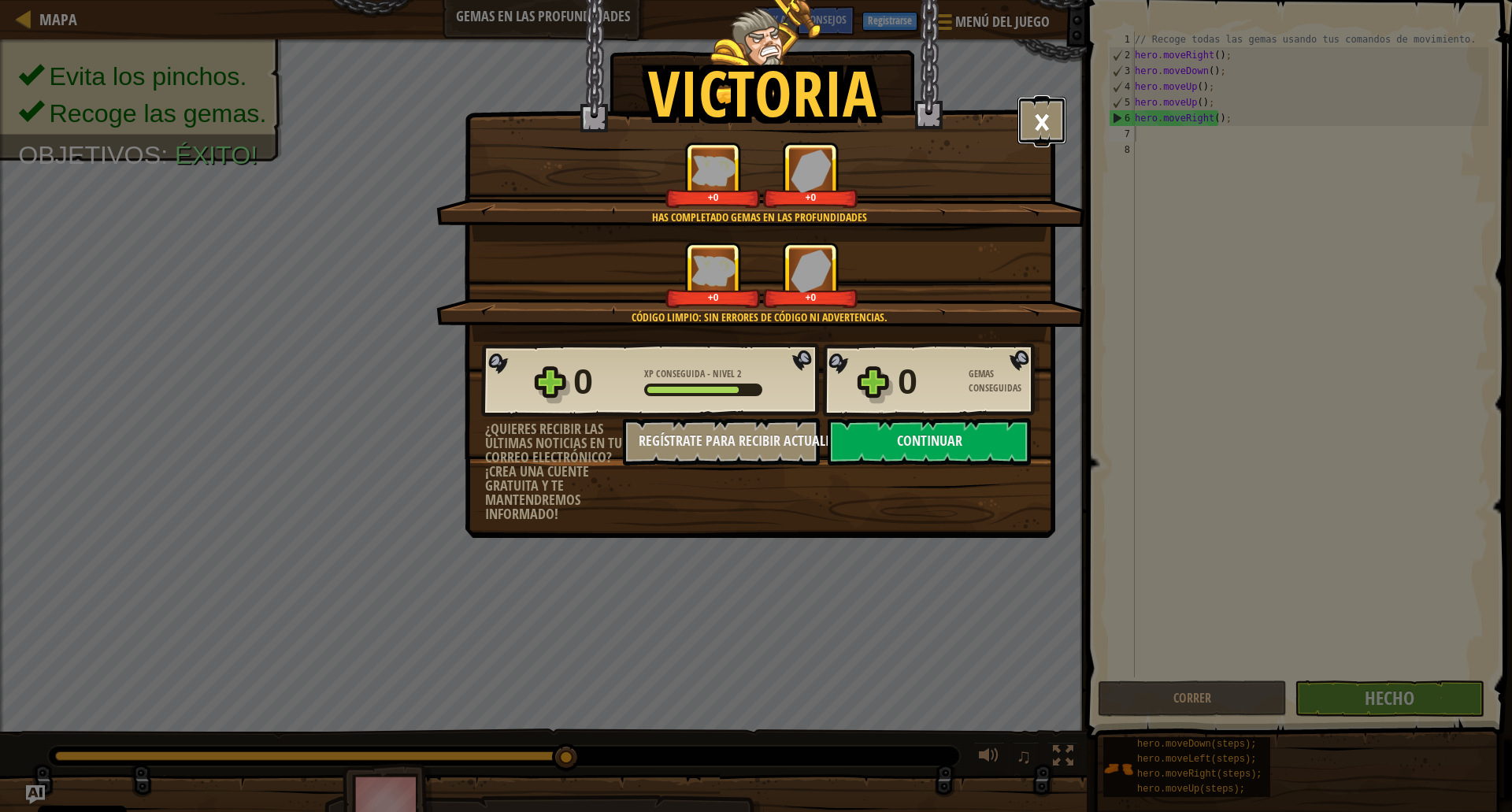
click at [1041, 113] on button "×" at bounding box center [1042, 120] width 49 height 47
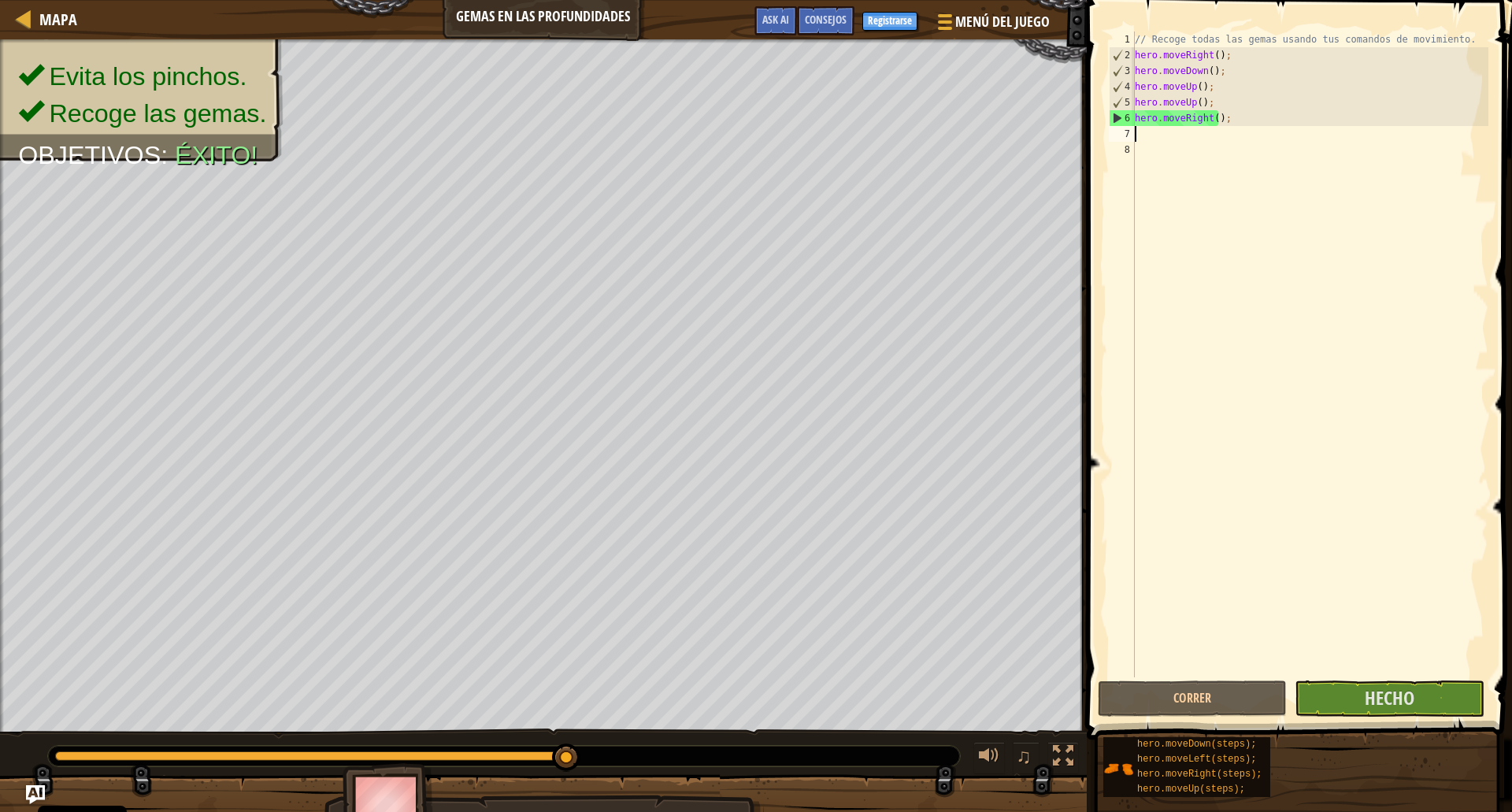
click at [1234, 273] on div "// Recoge todas las gemas usando tus comandos de movimiento. hero . moveRight (…" at bounding box center [1309, 369] width 357 height 677
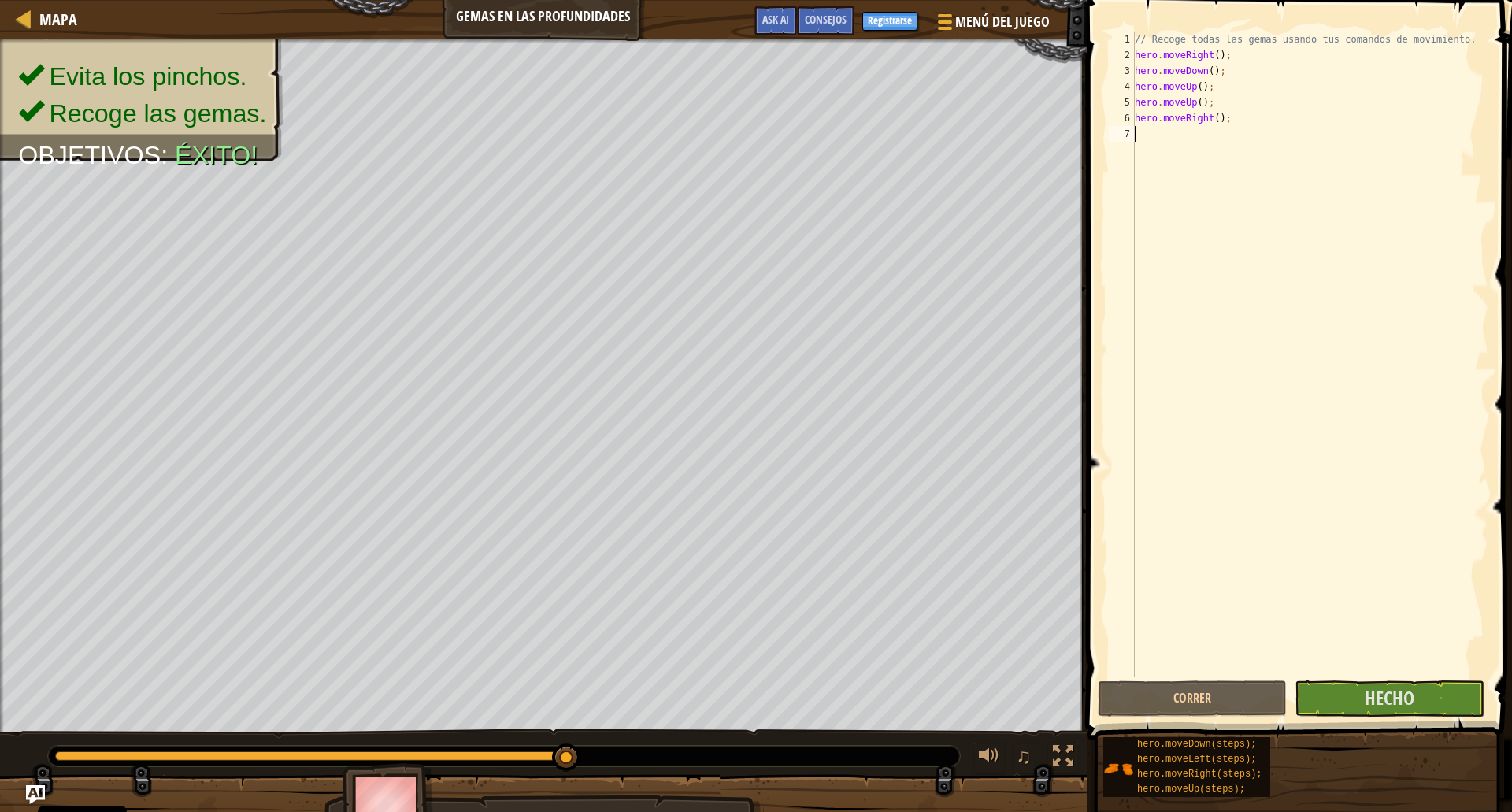
drag, startPoint x: 1159, startPoint y: 191, endPoint x: 1171, endPoint y: 198, distance: 13.9
click at [1160, 194] on div "// Recoge todas las gemas usando tus comandos de movimiento. hero . moveRight (…" at bounding box center [1309, 369] width 357 height 677
click at [1244, 137] on div "// Recoge todas las gemas usando tus comandos de movimiento. hero . moveRight (…" at bounding box center [1309, 369] width 357 height 677
click at [1220, 169] on div "// Recoge todas las gemas usando tus comandos de movimiento. hero . moveRight (…" at bounding box center [1309, 369] width 357 height 677
type textarea "hero.moveRight();"
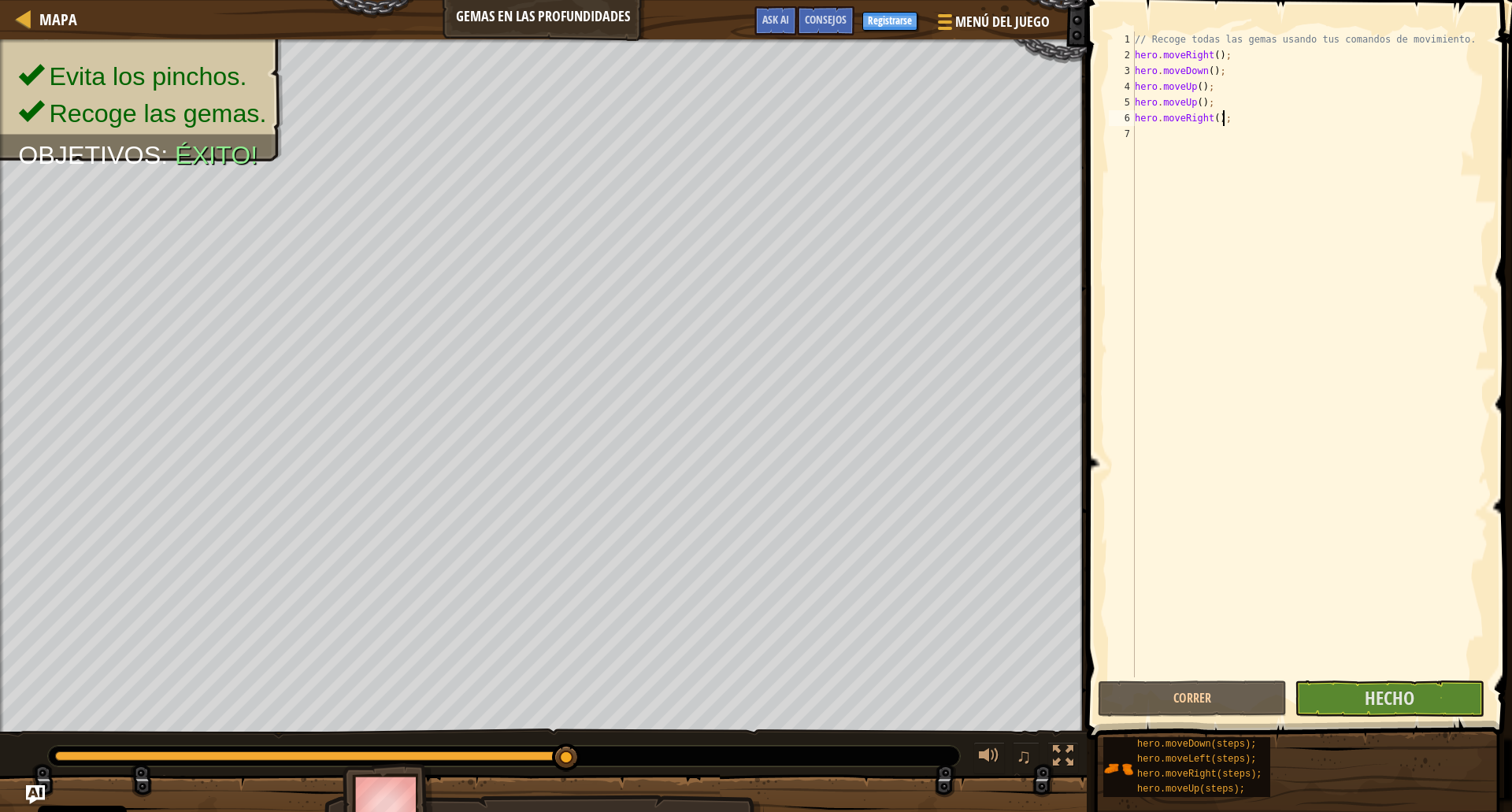
scroll to position [7, 6]
click at [1220, 167] on div "// Recoge todas las gemas usando tus comandos de movimiento. hero . moveRight (…" at bounding box center [1309, 369] width 357 height 677
